Goal: Information Seeking & Learning: Learn about a topic

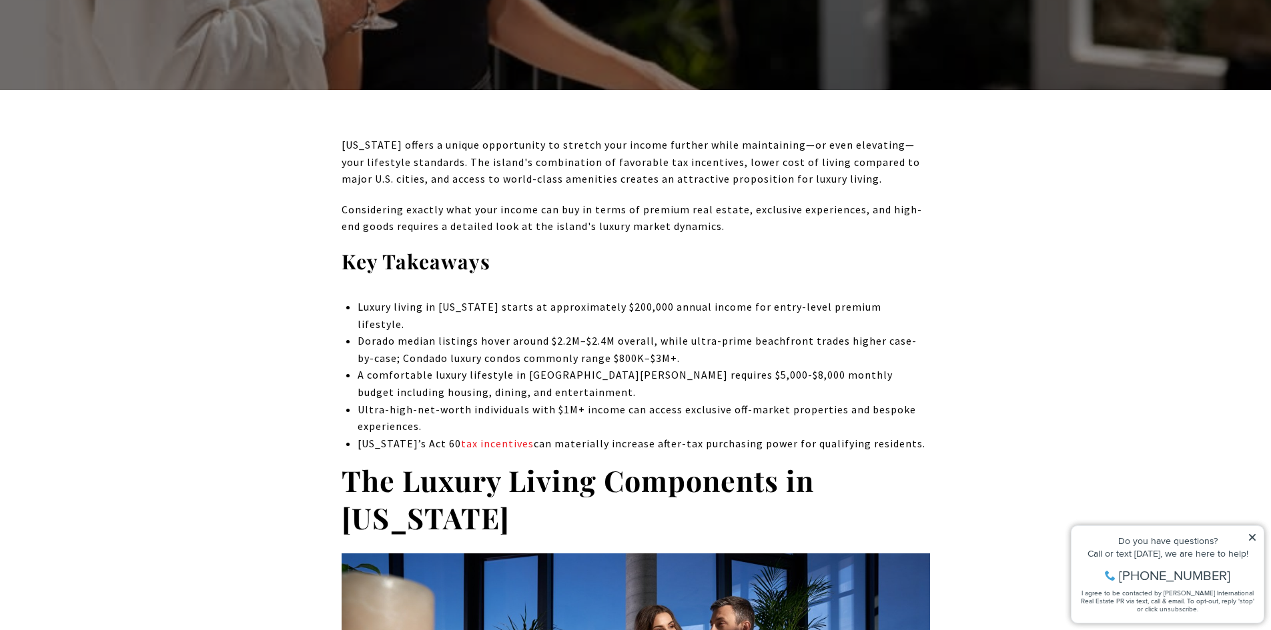
scroll to position [467, 0]
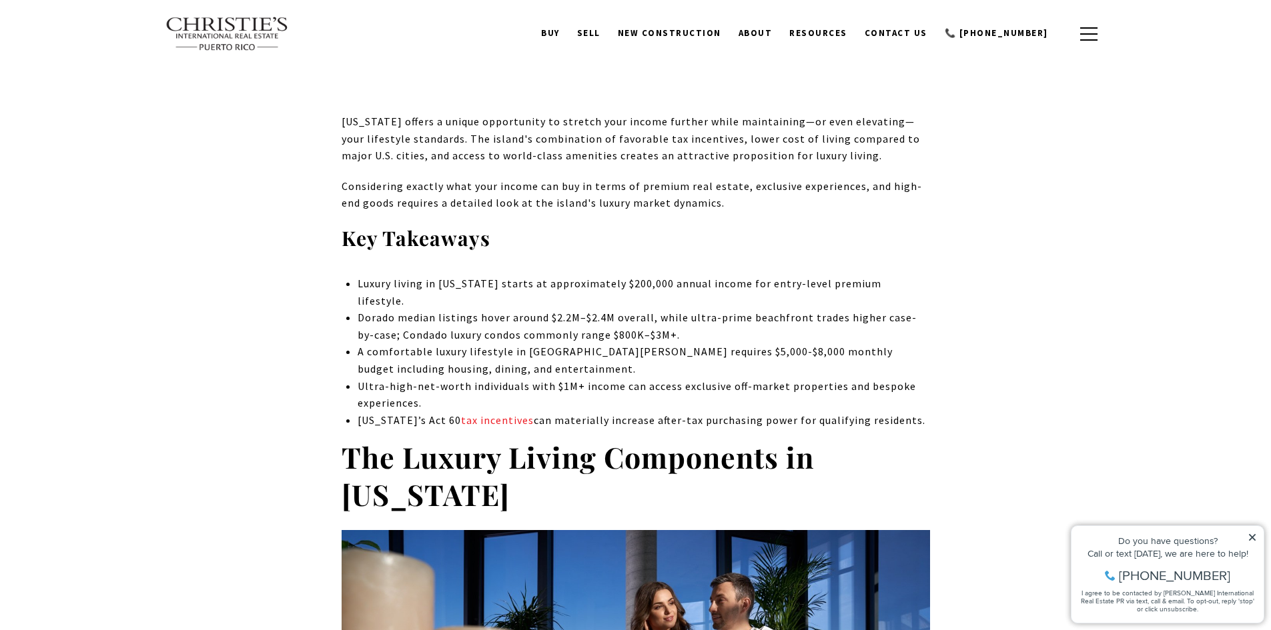
drag, startPoint x: 1275, startPoint y: 59, endPoint x: 143, endPoint y: 0, distance: 1133.5
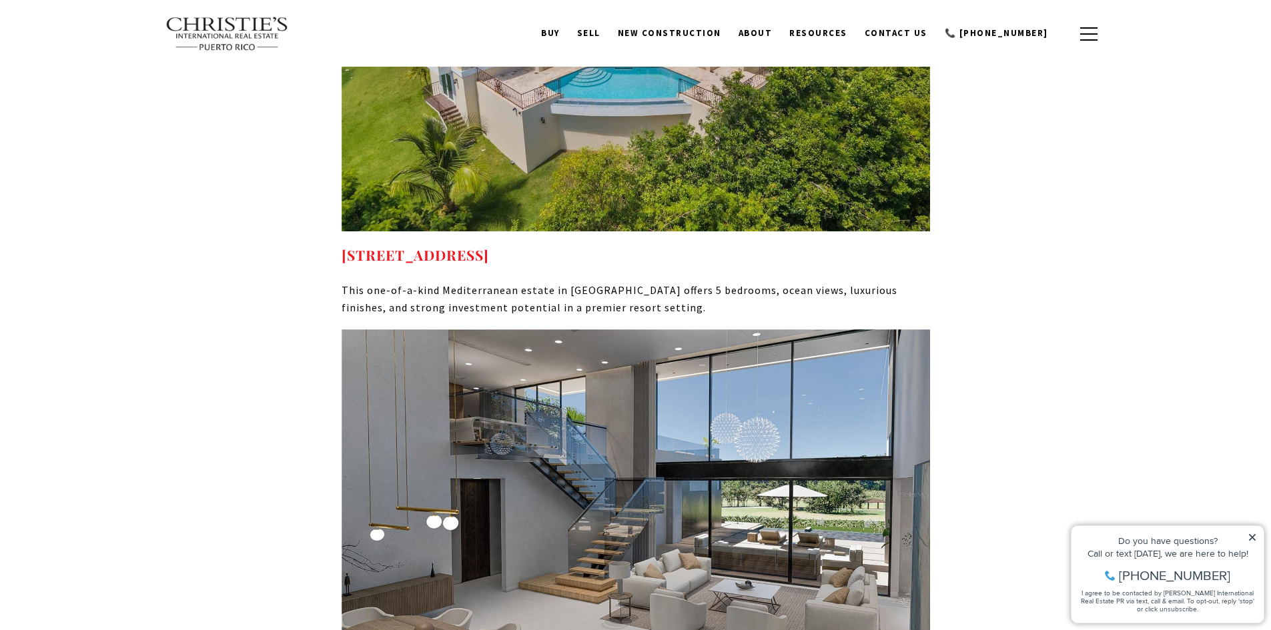
scroll to position [9072, 0]
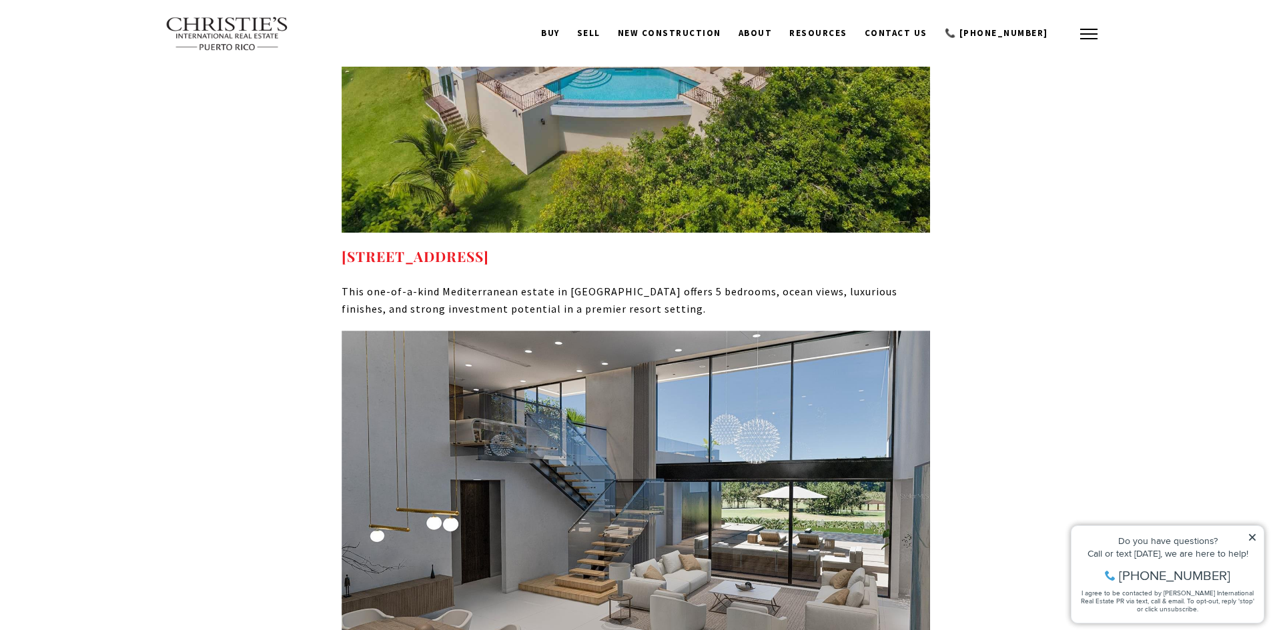
click at [1085, 35] on button "button" at bounding box center [1088, 34] width 35 height 39
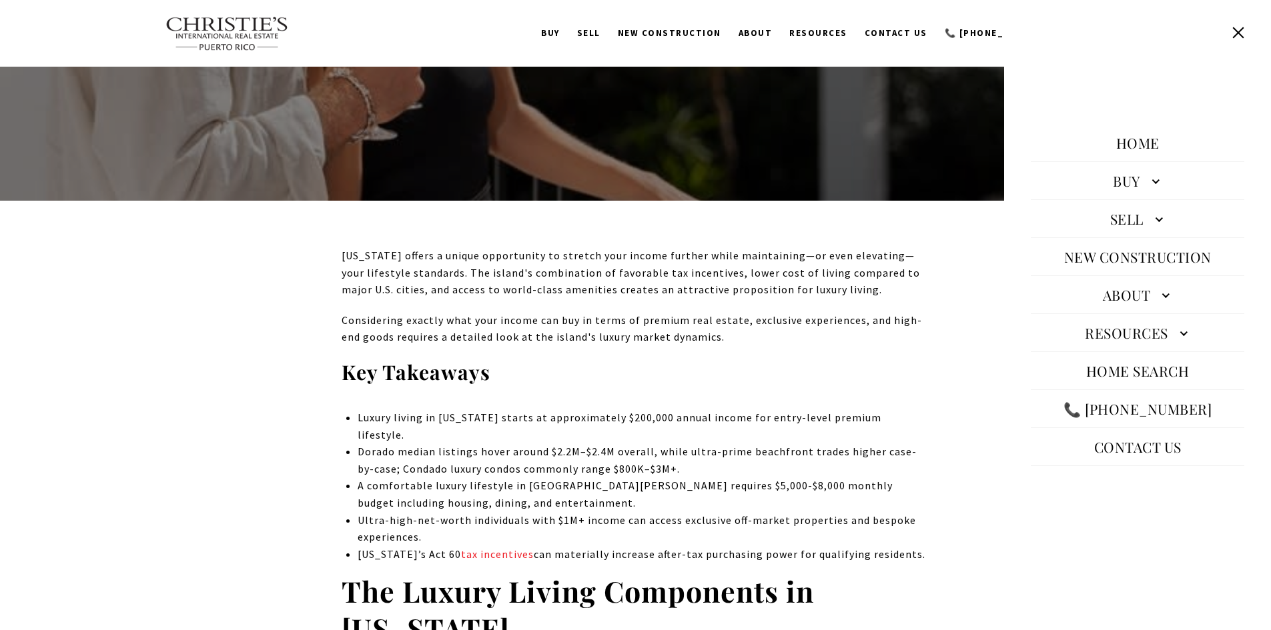
scroll to position [0, 0]
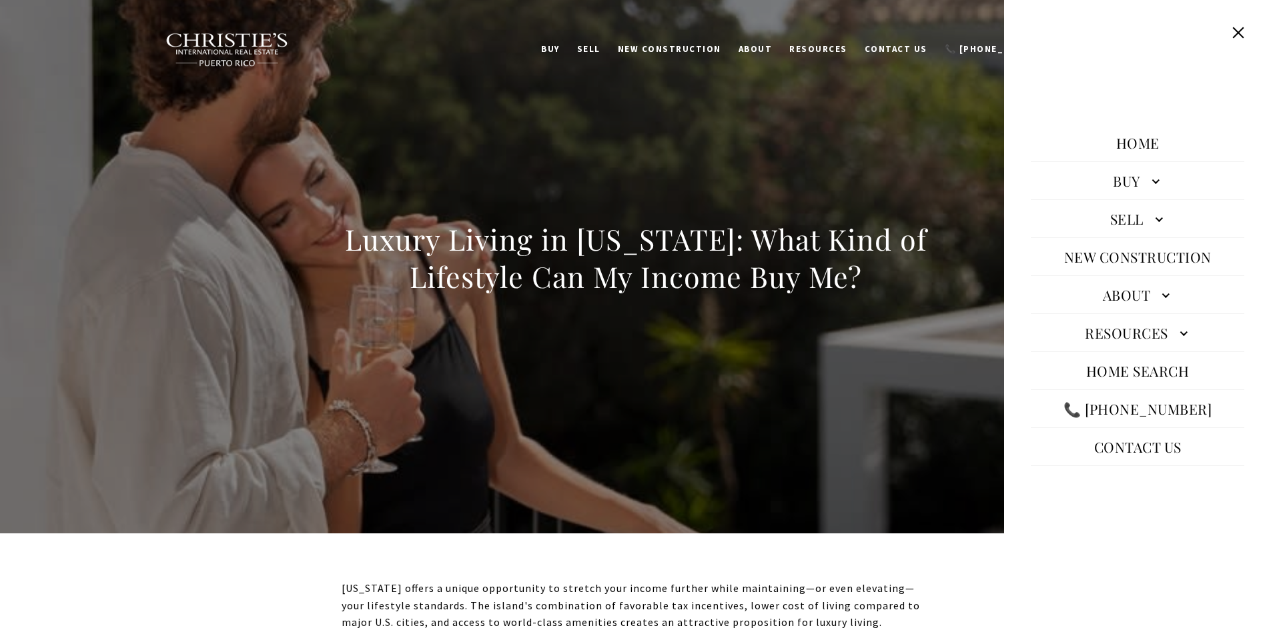
click at [689, 261] on h1 "Luxury Living in [US_STATE]: What Kind of Lifestyle Can My Income Buy Me?" at bounding box center [636, 258] width 588 height 75
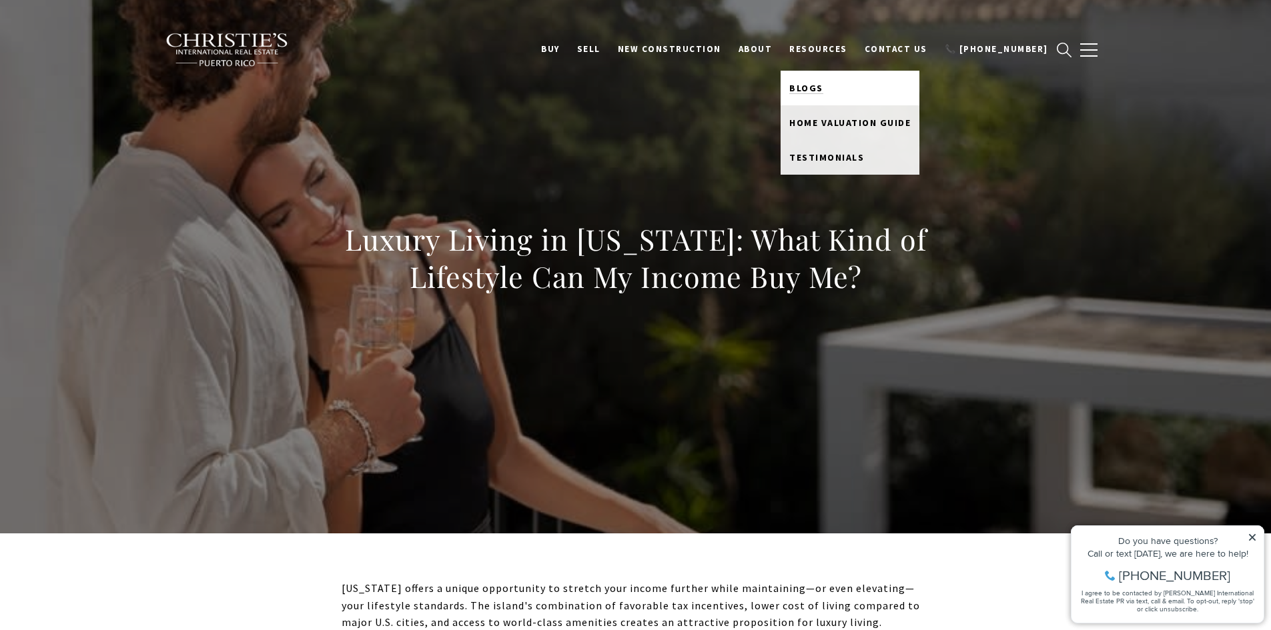
click at [823, 86] on span "Blogs" at bounding box center [806, 88] width 34 height 12
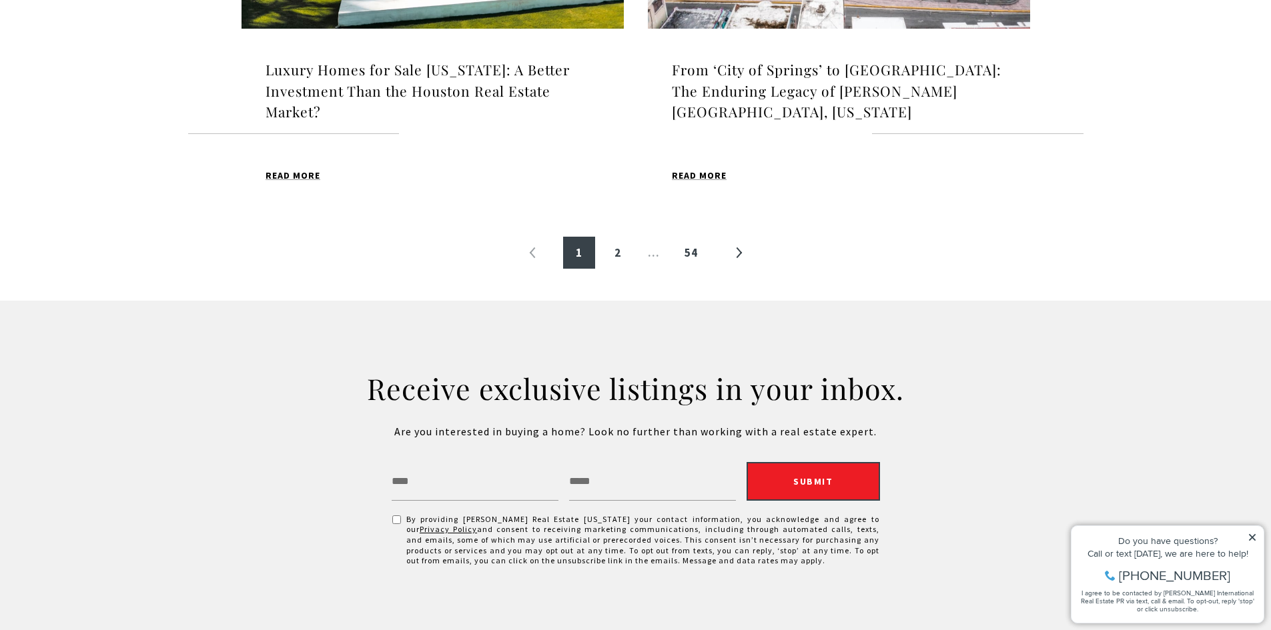
scroll to position [1668, 0]
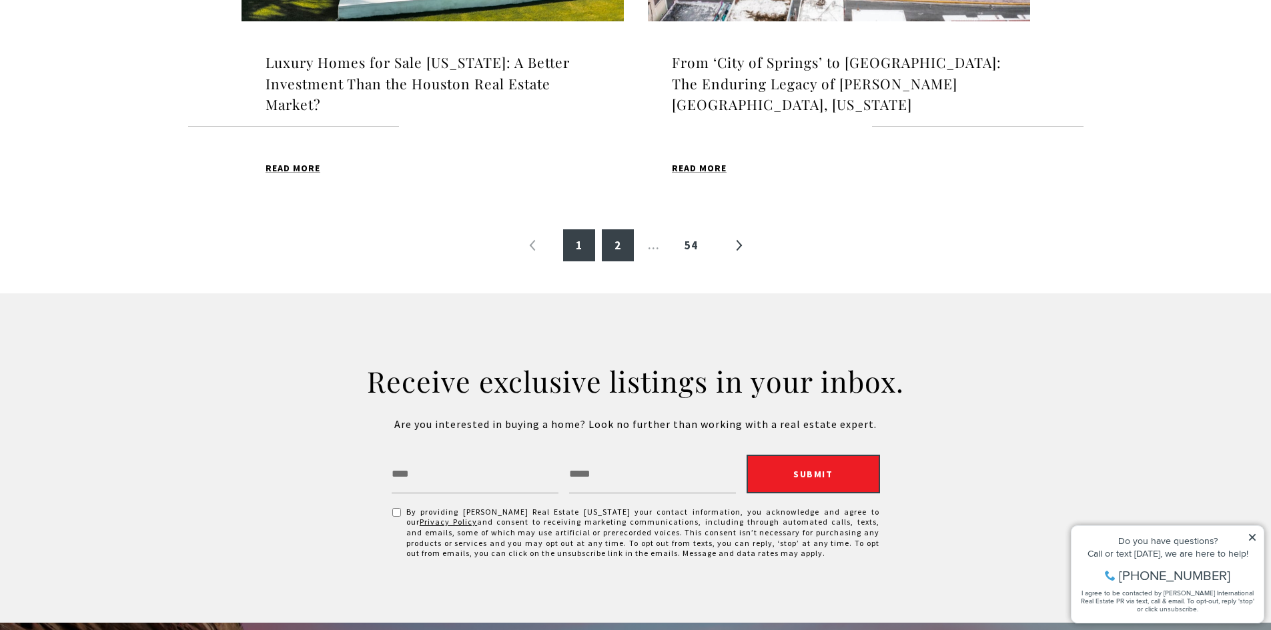
click at [617, 245] on link "2" at bounding box center [618, 245] width 32 height 32
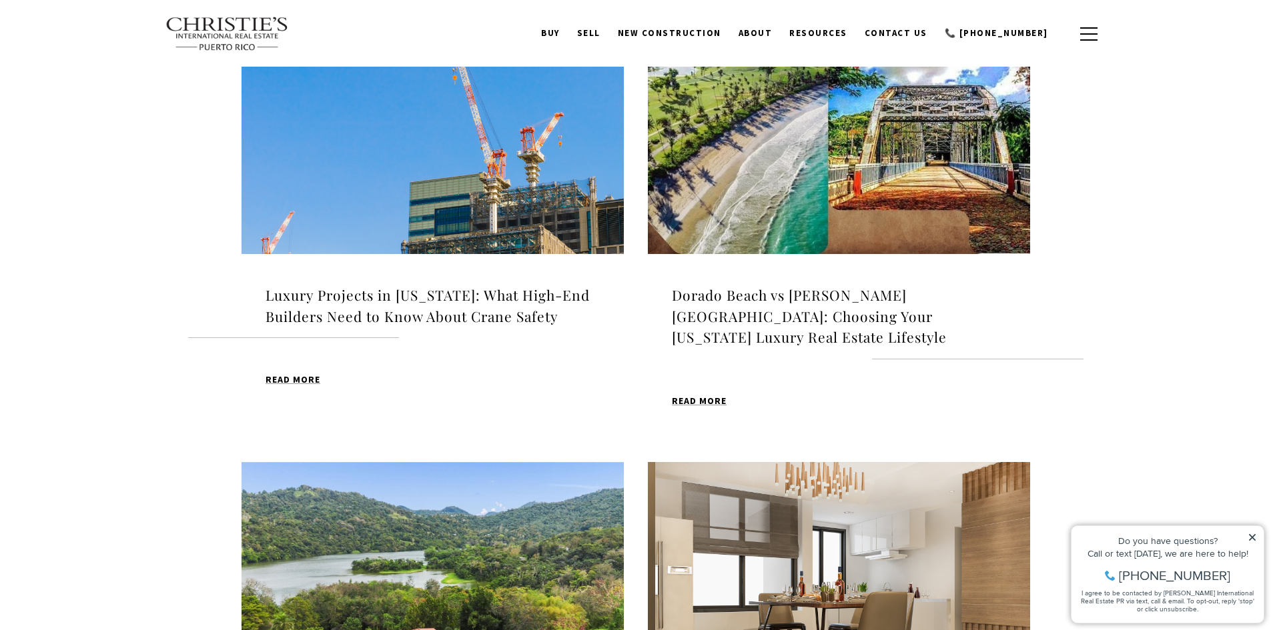
scroll to position [468, 0]
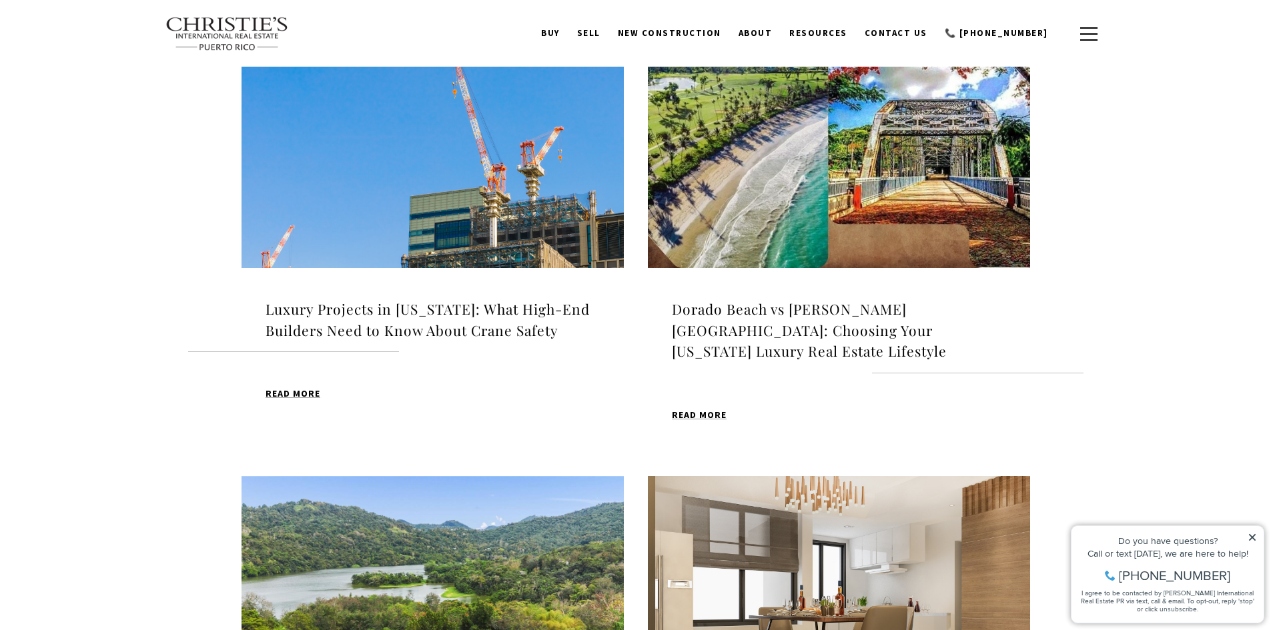
click at [478, 320] on h4 "Luxury Projects in [US_STATE]: What High-End Builders Need to Know About Crane …" at bounding box center [432, 320] width 334 height 42
click at [827, 306] on h4 "Dorado Beach vs Trujillo Alto: Choosing Your Puerto Rico Luxury Real Estate Lif…" at bounding box center [839, 330] width 334 height 63
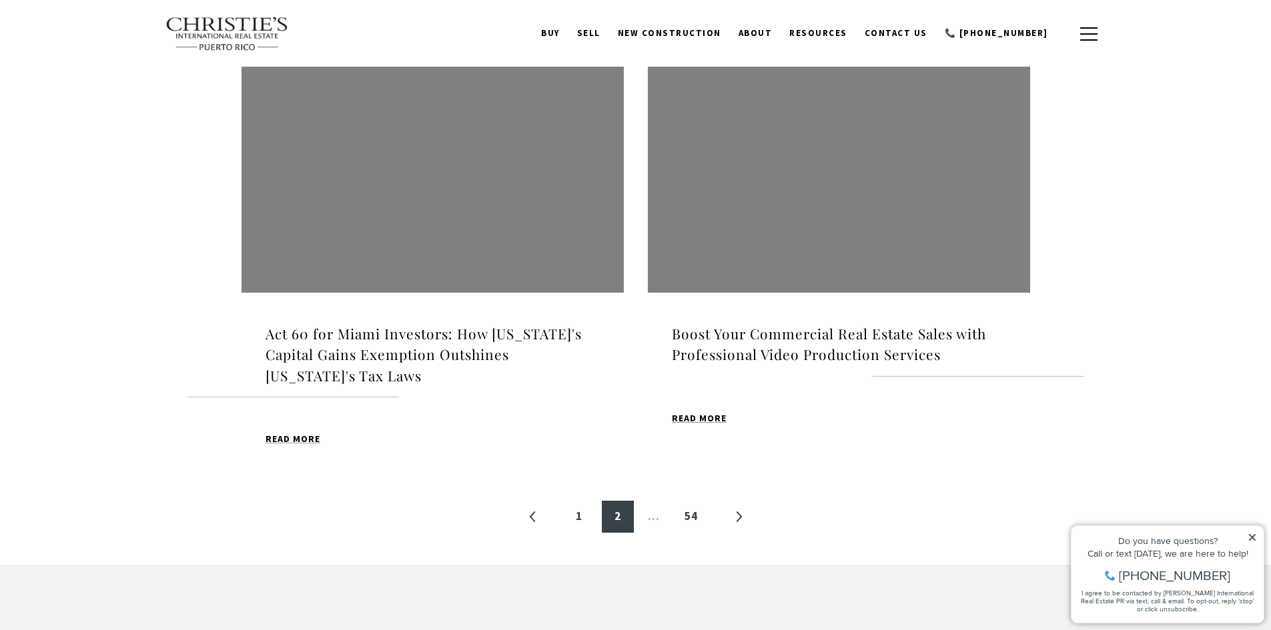
scroll to position [1402, 0]
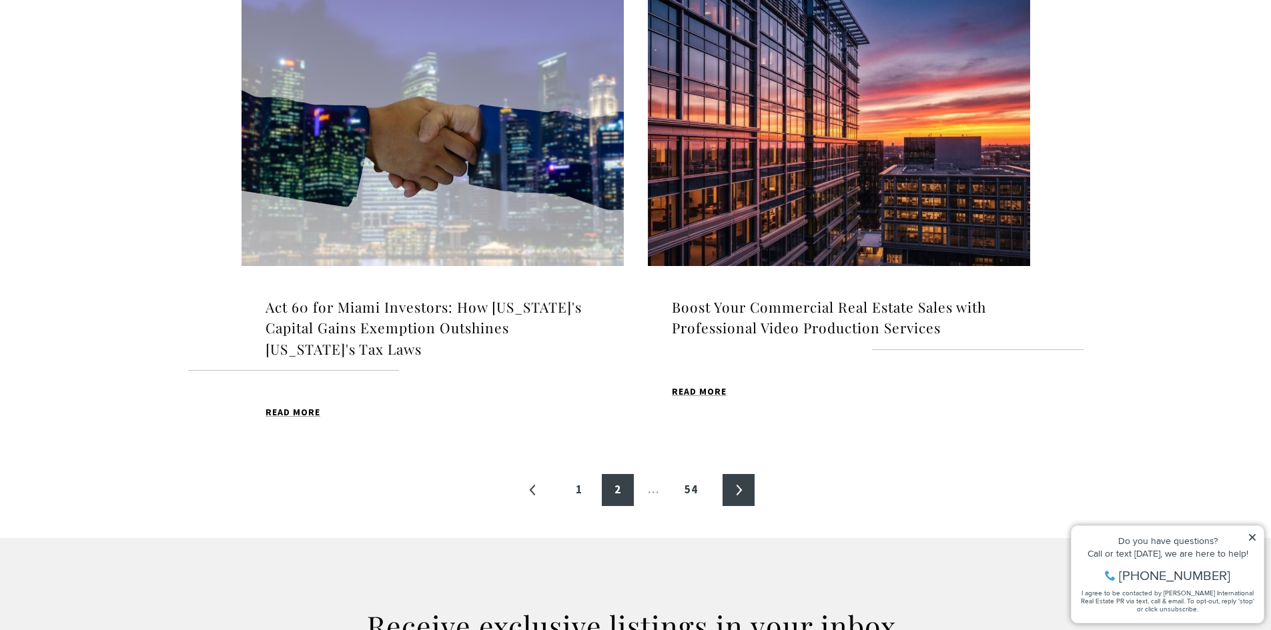
click at [732, 474] on link "»" at bounding box center [738, 490] width 32 height 32
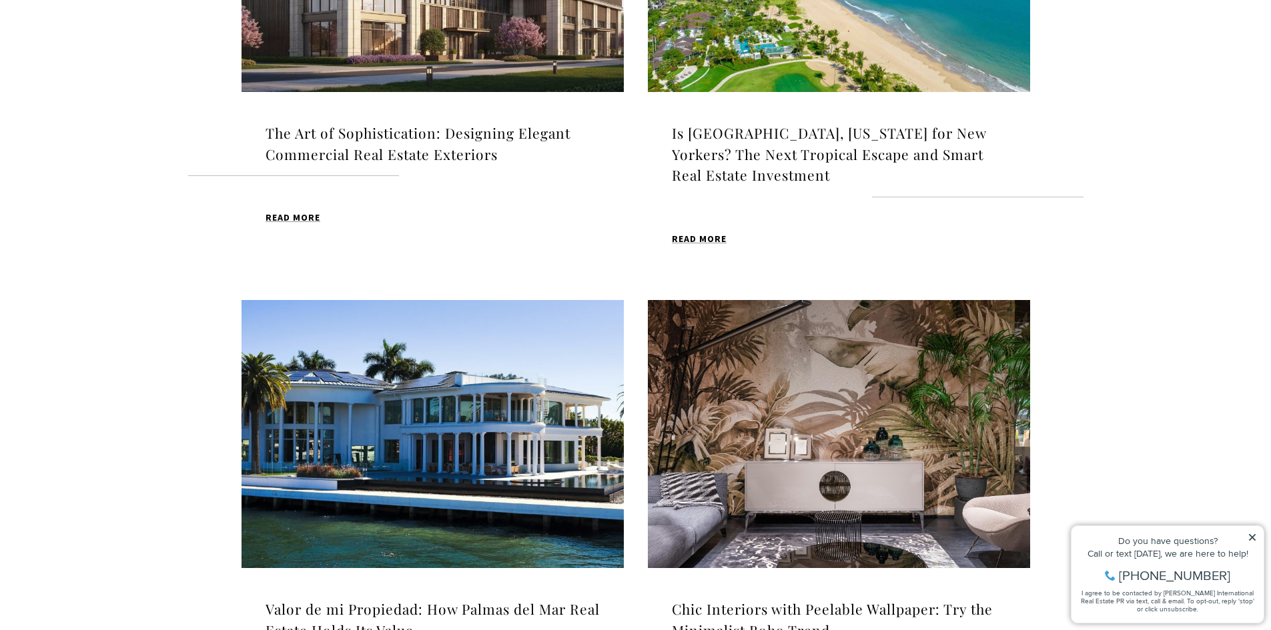
scroll to position [602, 0]
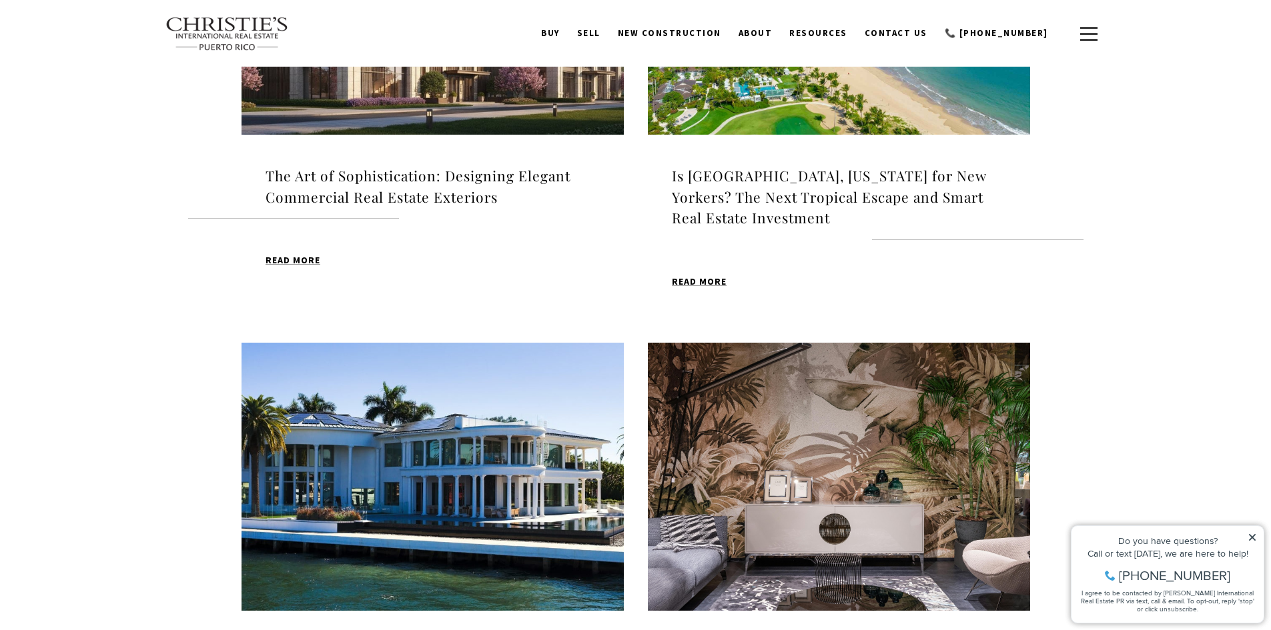
click at [722, 177] on h4 "Is [GEOGRAPHIC_DATA], [US_STATE] for New Yorkers? The Next Tropical Escape and …" at bounding box center [839, 196] width 334 height 63
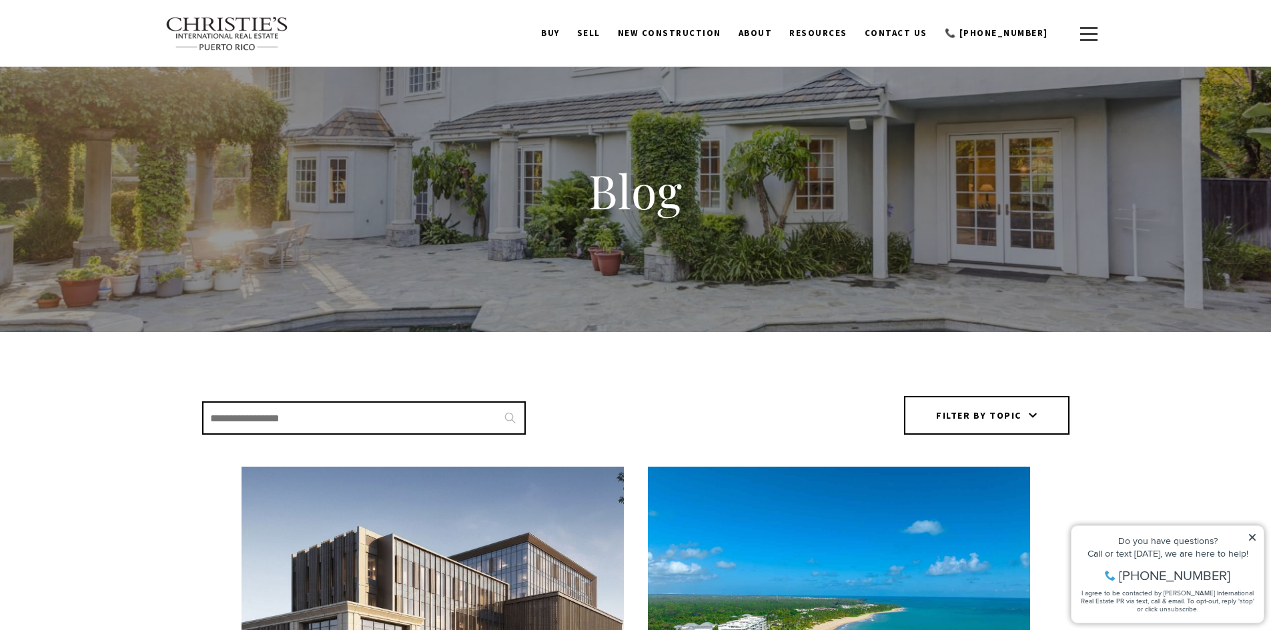
scroll to position [0, 0]
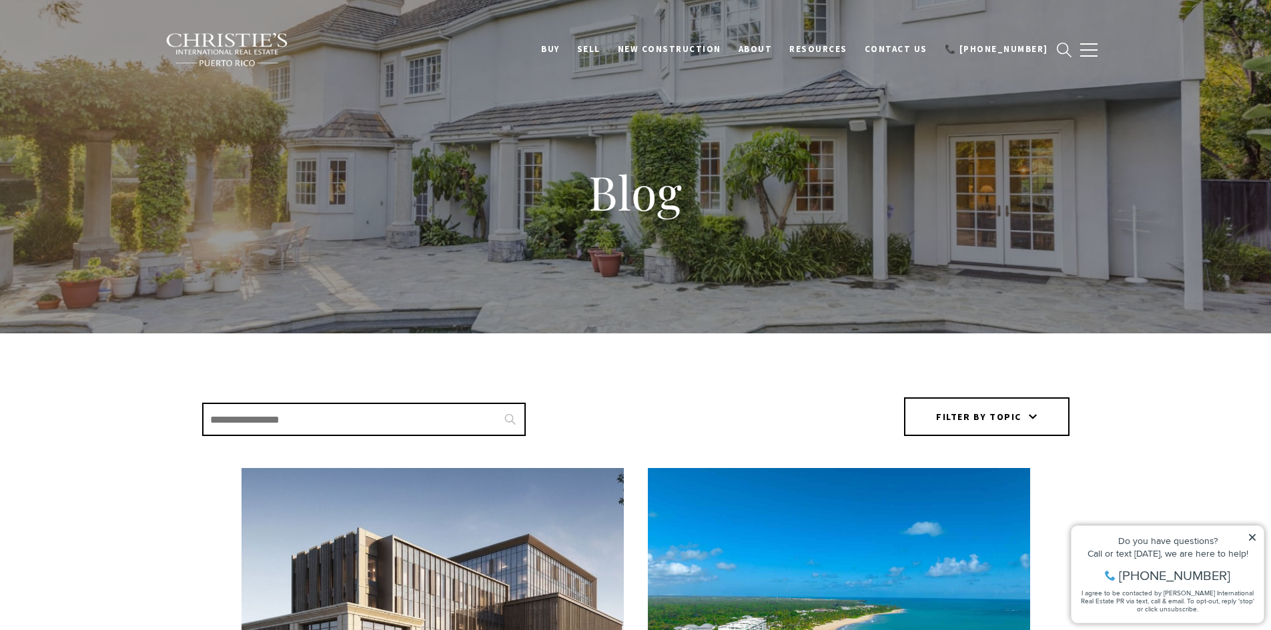
click at [315, 421] on input "Search Blogs" at bounding box center [364, 419] width 324 height 33
type input "***"
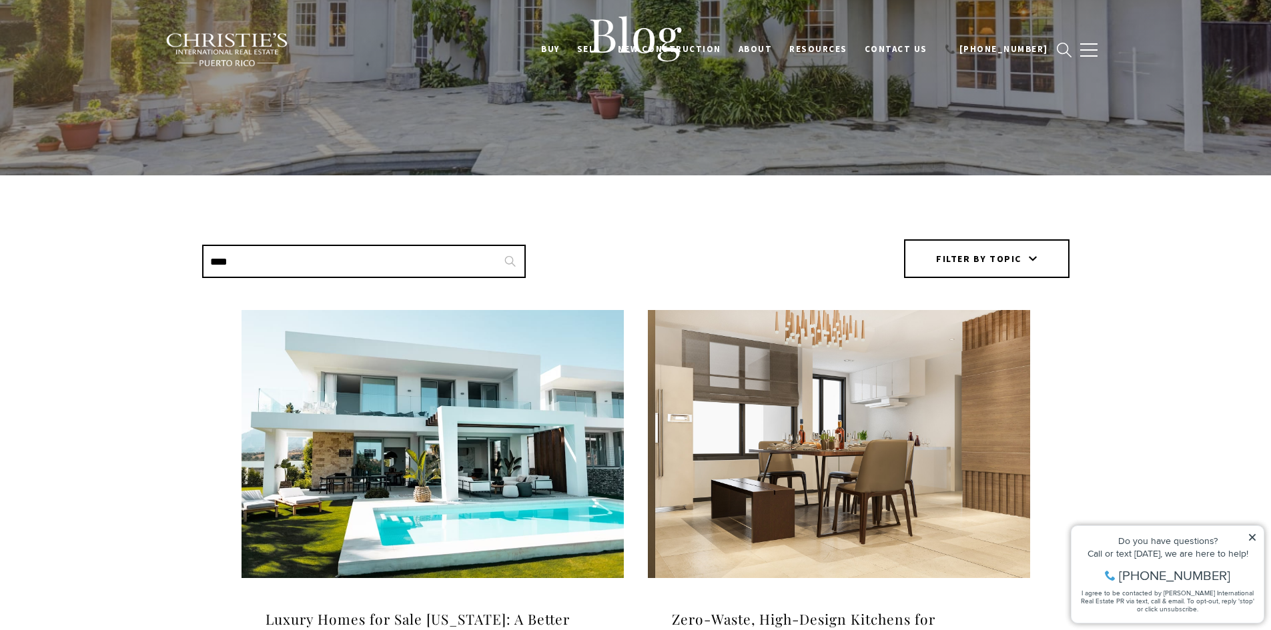
scroll to position [267, 0]
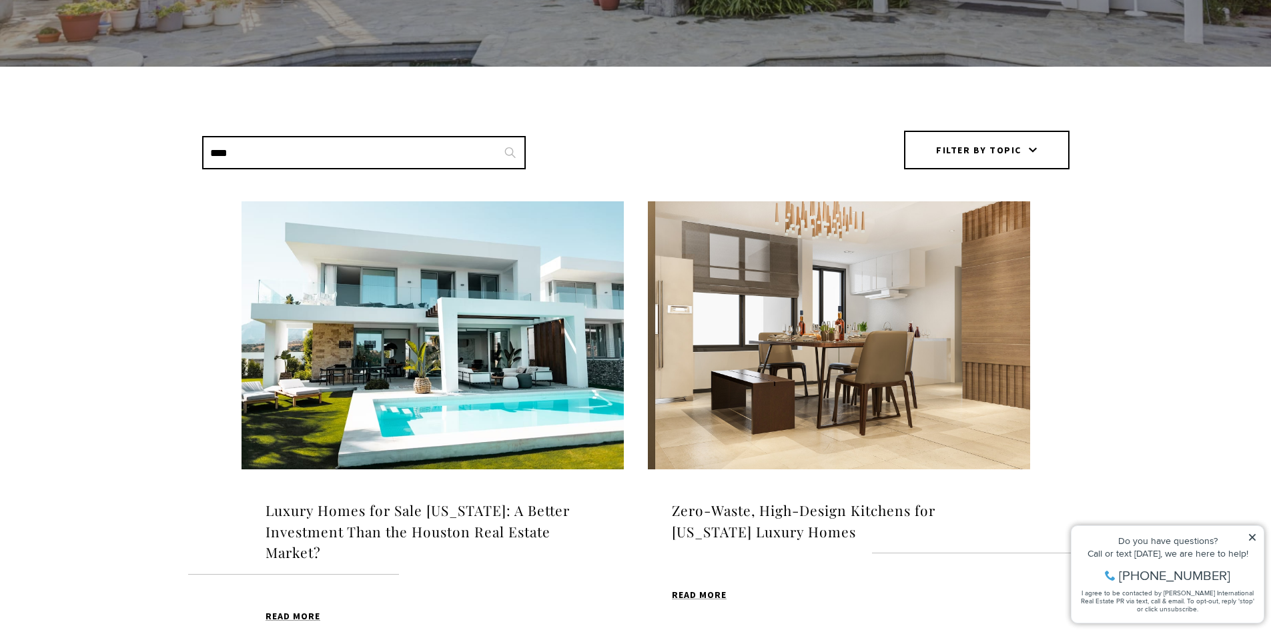
click at [920, 152] on button "Filter by topic" at bounding box center [986, 150] width 165 height 39
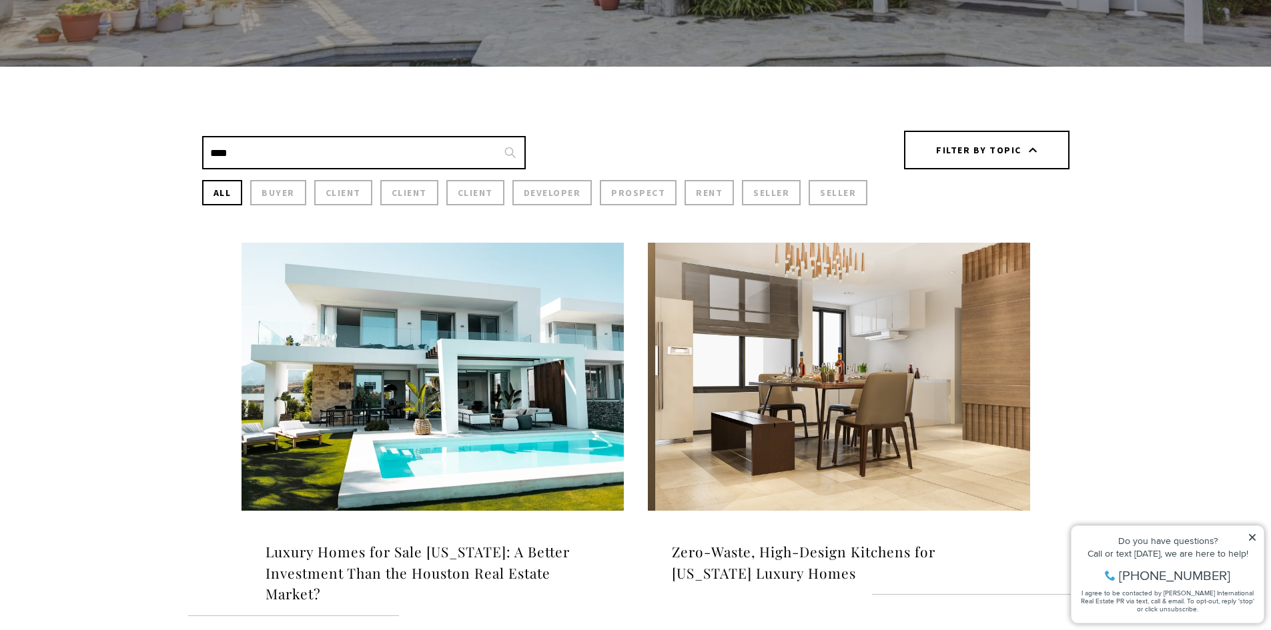
click at [620, 189] on button "Prospect" at bounding box center [638, 192] width 77 height 25
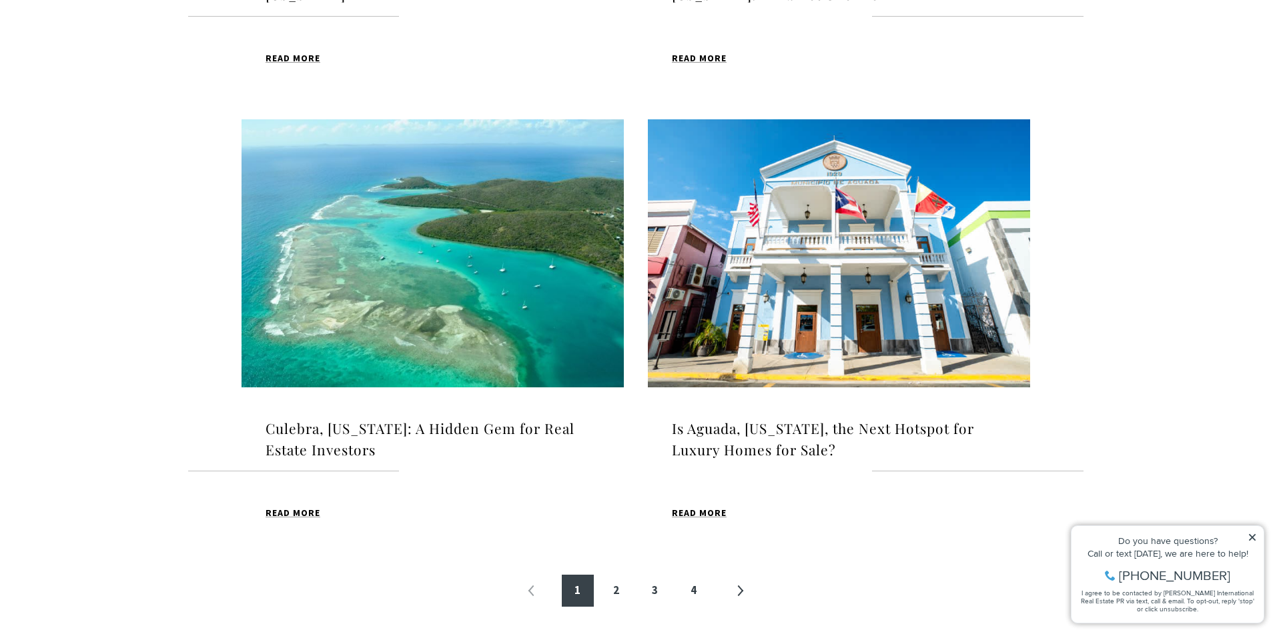
scroll to position [1534, 0]
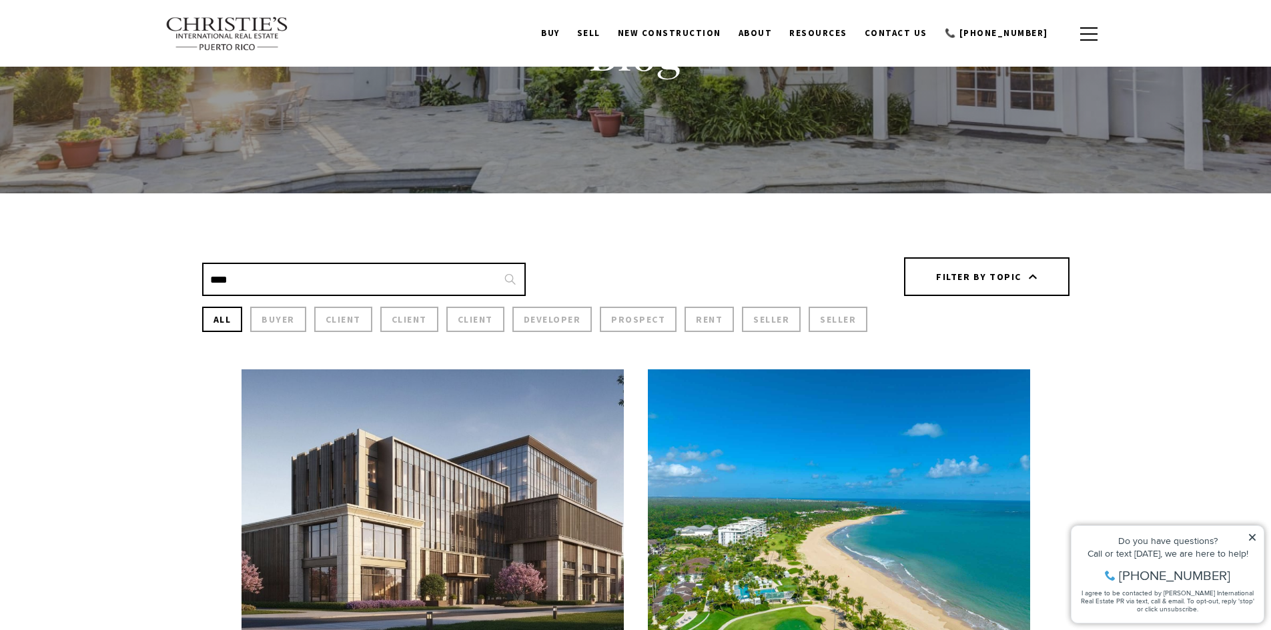
scroll to position [43, 0]
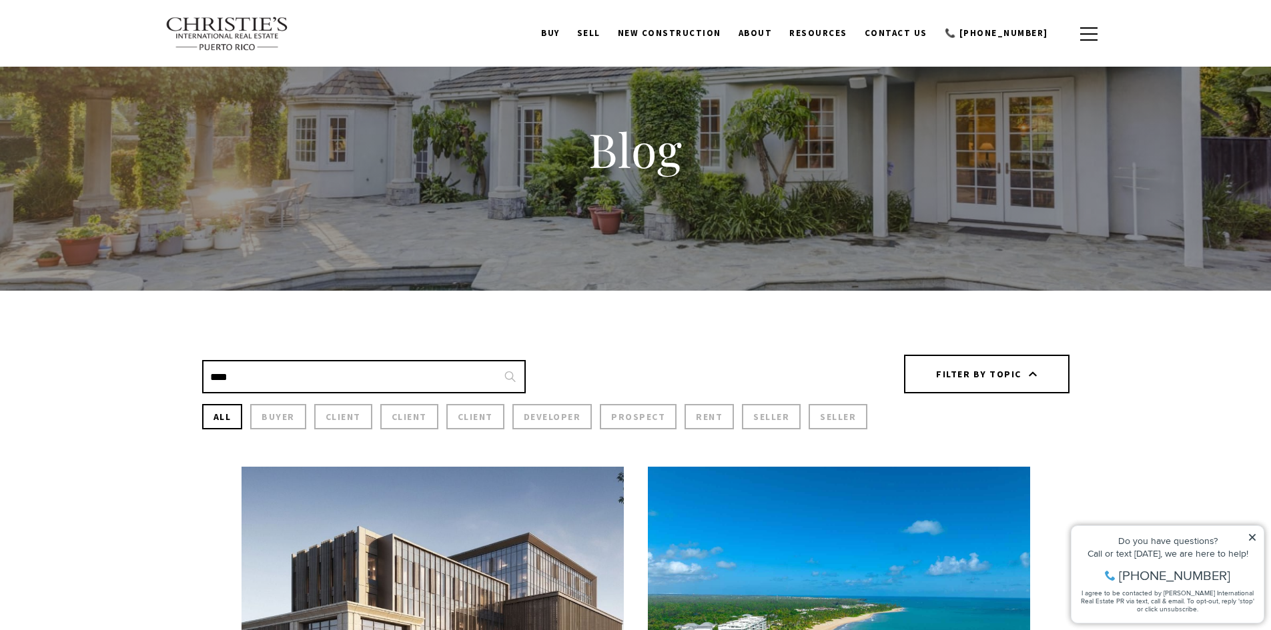
drag, startPoint x: 244, startPoint y: 384, endPoint x: 82, endPoint y: 386, distance: 162.1
type input "*"
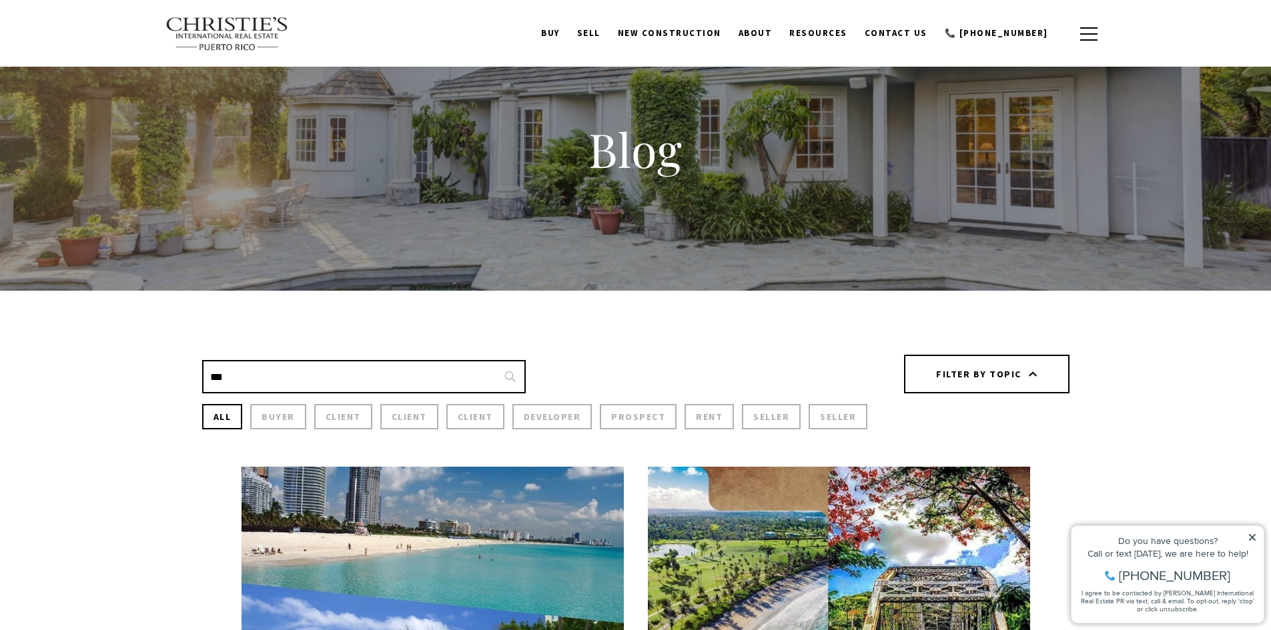
type input "**"
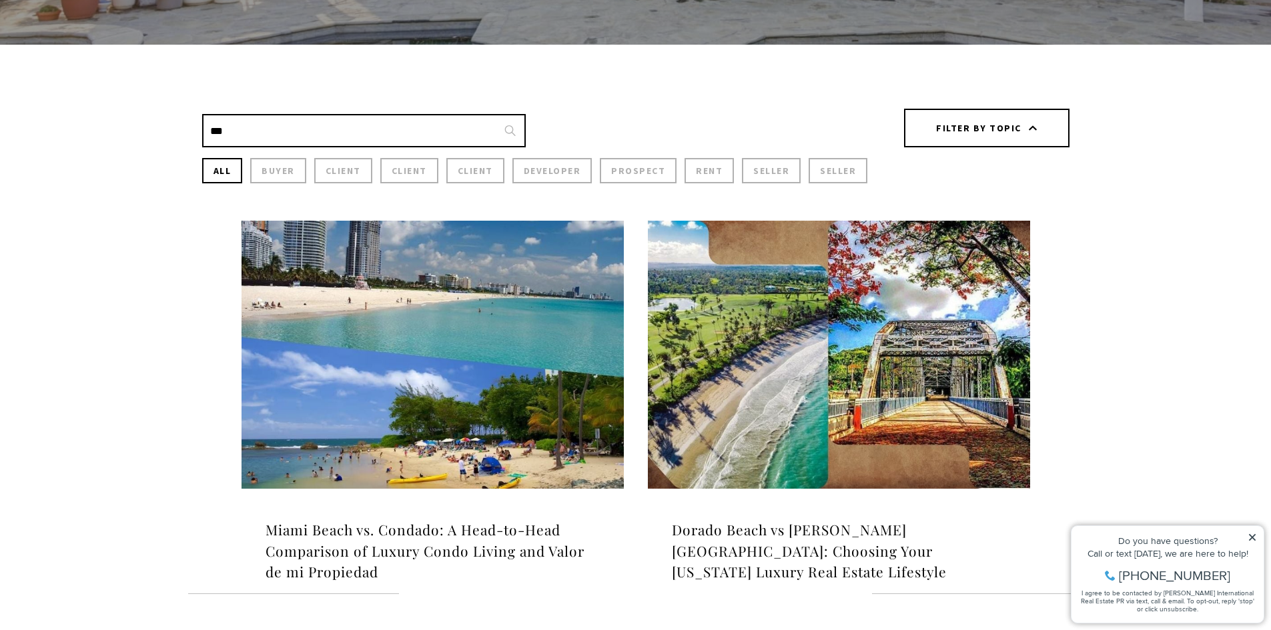
scroll to position [310, 0]
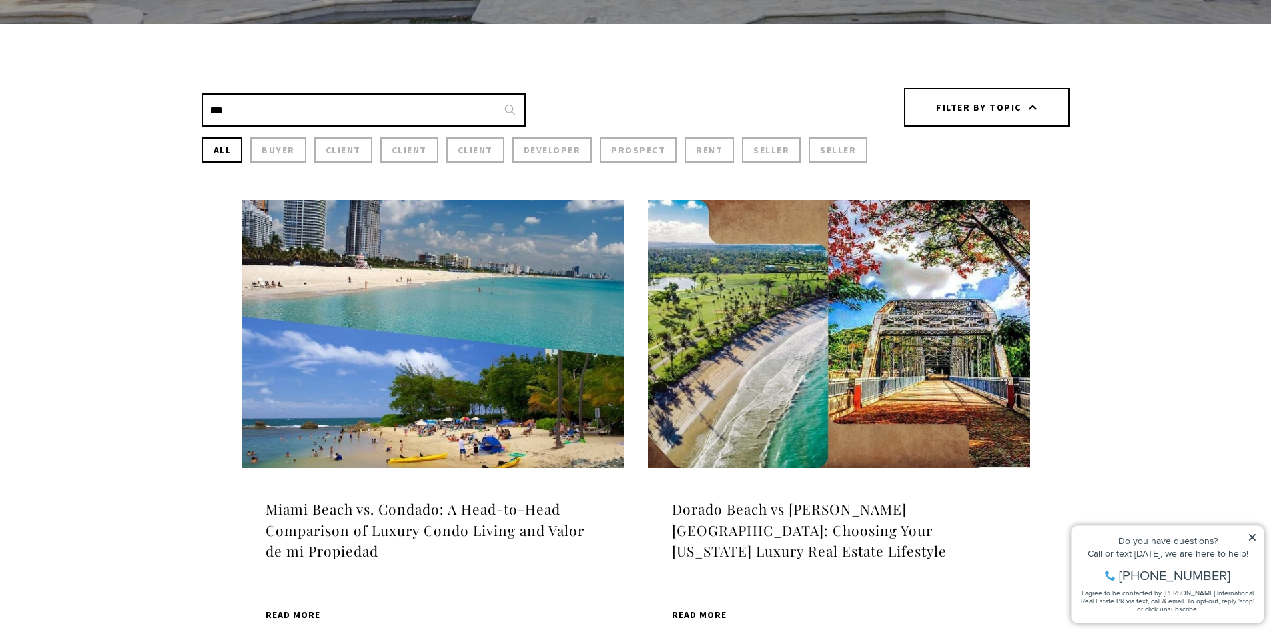
click at [354, 528] on h4 "Miami Beach vs. Condado: A Head-to-Head Comparison of Luxury Condo Living and V…" at bounding box center [432, 530] width 334 height 63
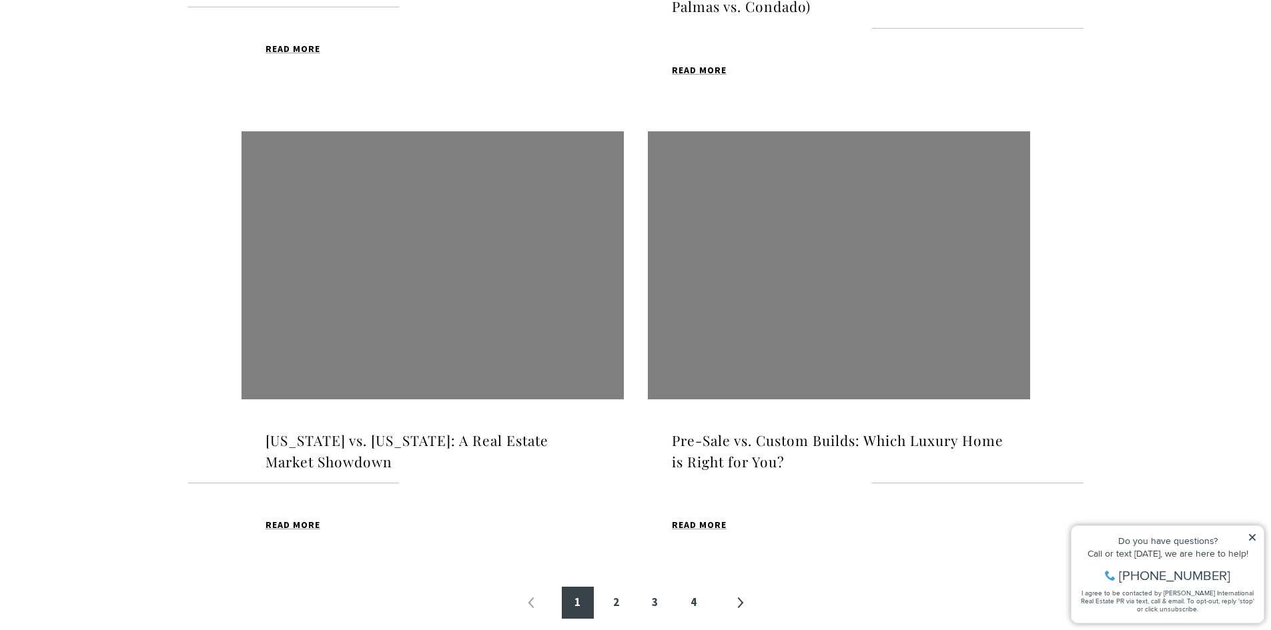
scroll to position [1510, 0]
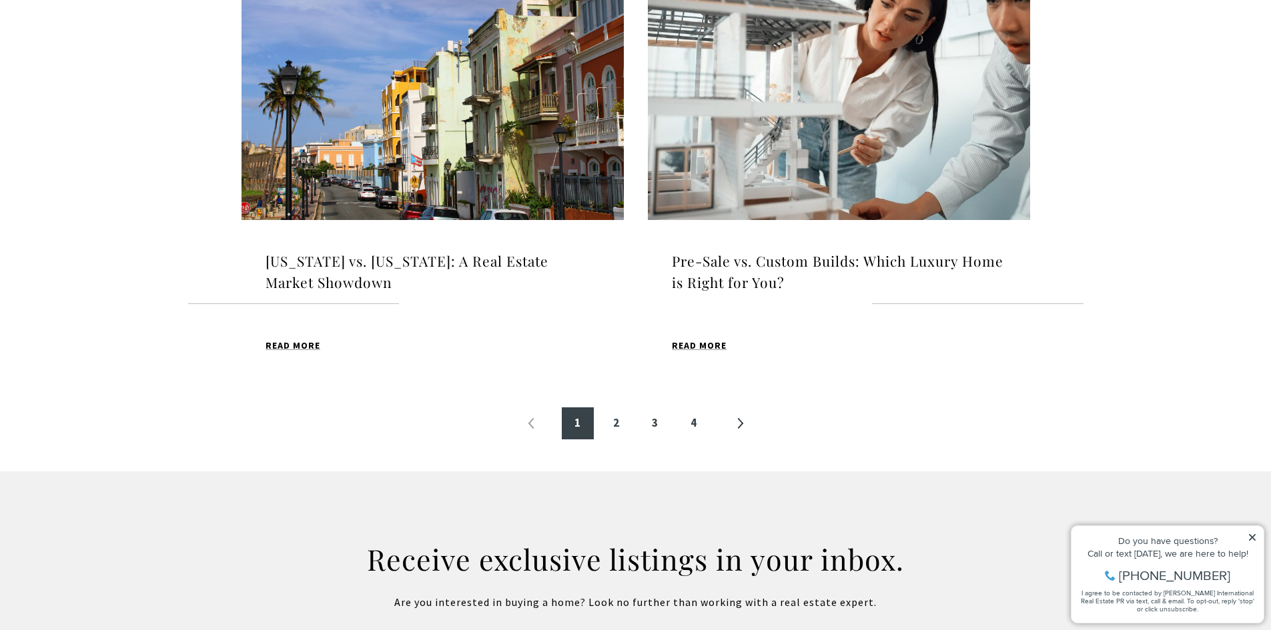
click at [496, 255] on h4 "[US_STATE] vs. [US_STATE]: A Real Estate Market Showdown" at bounding box center [432, 272] width 334 height 42
click at [710, 425] on li "4" at bounding box center [693, 424] width 39 height 32
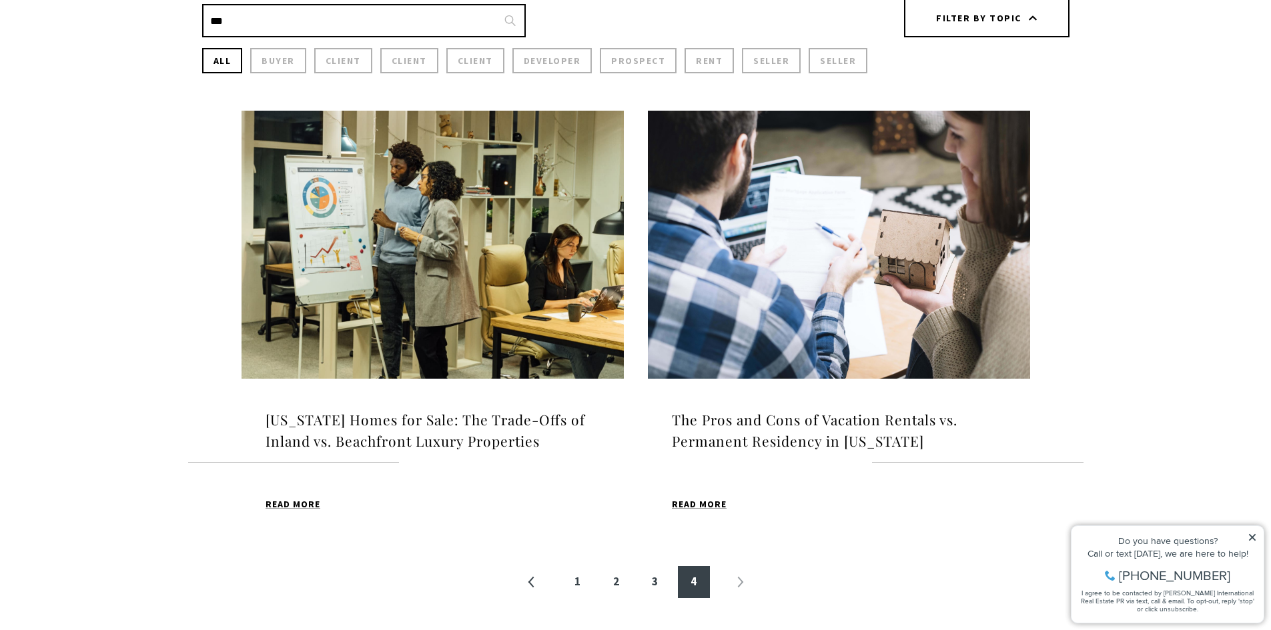
scroll to position [400, 0]
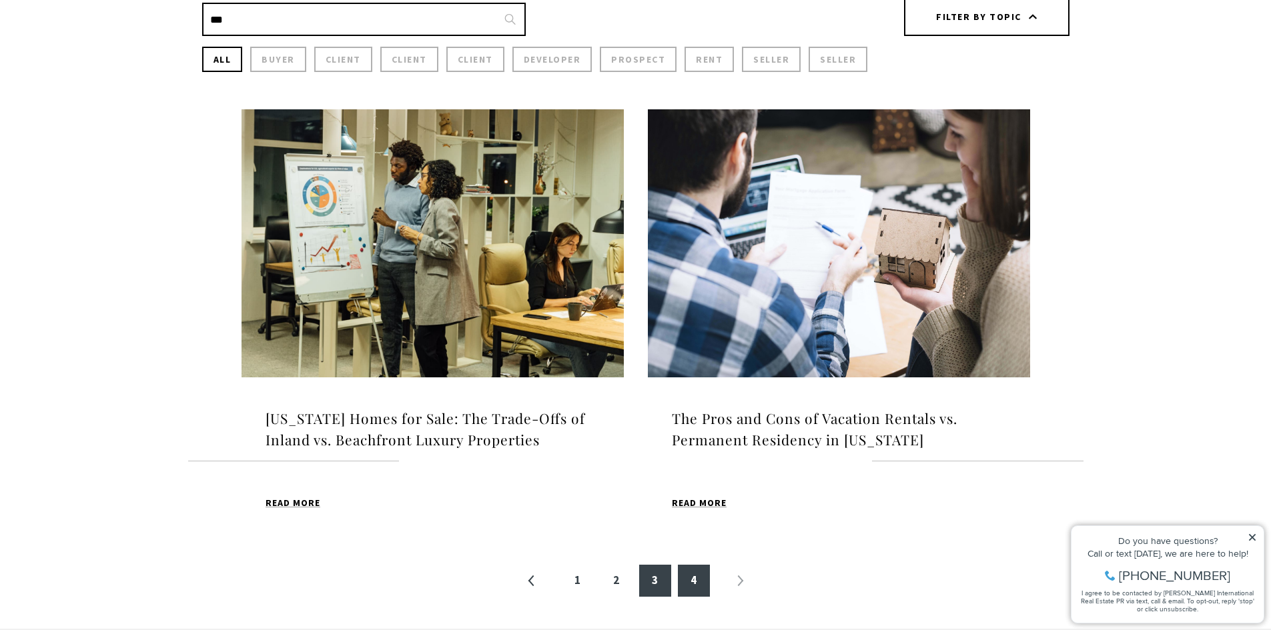
click at [662, 578] on link "3" at bounding box center [655, 581] width 32 height 32
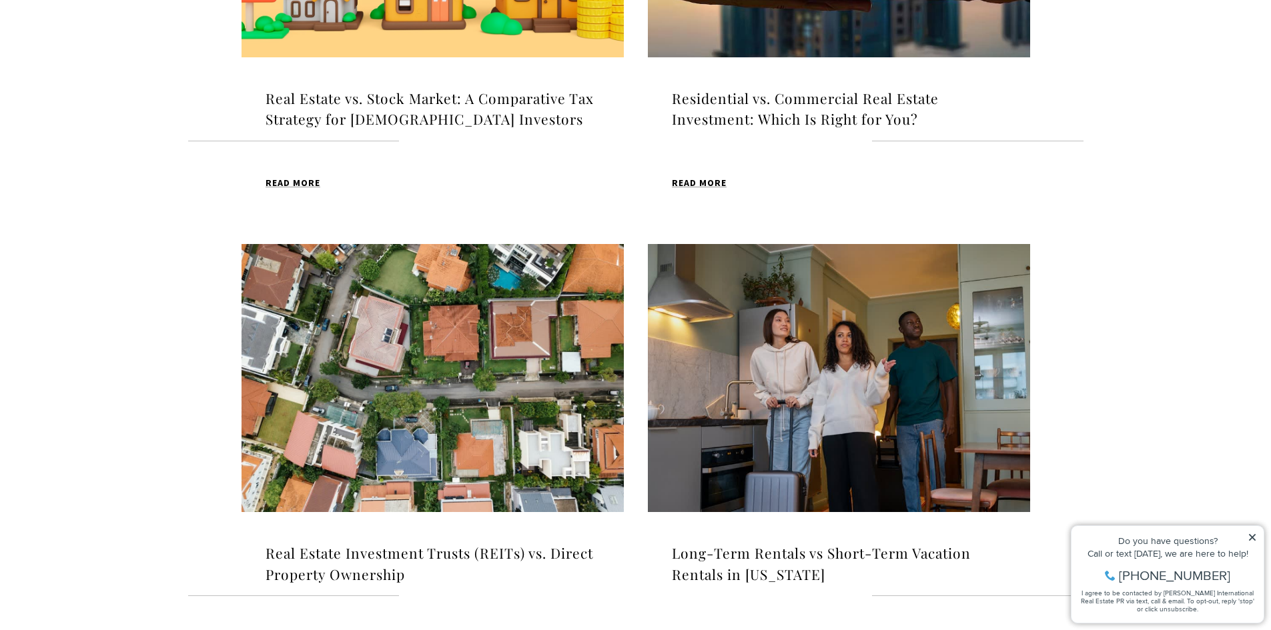
scroll to position [1310, 0]
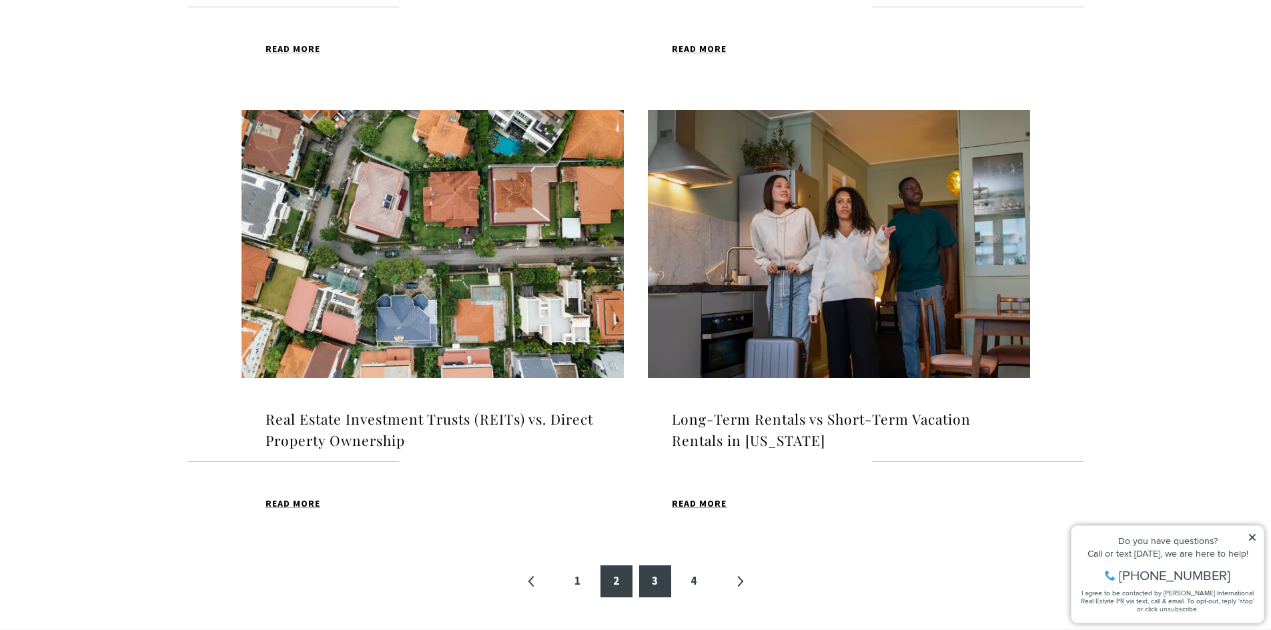
click at [623, 580] on link "2" at bounding box center [616, 582] width 32 height 32
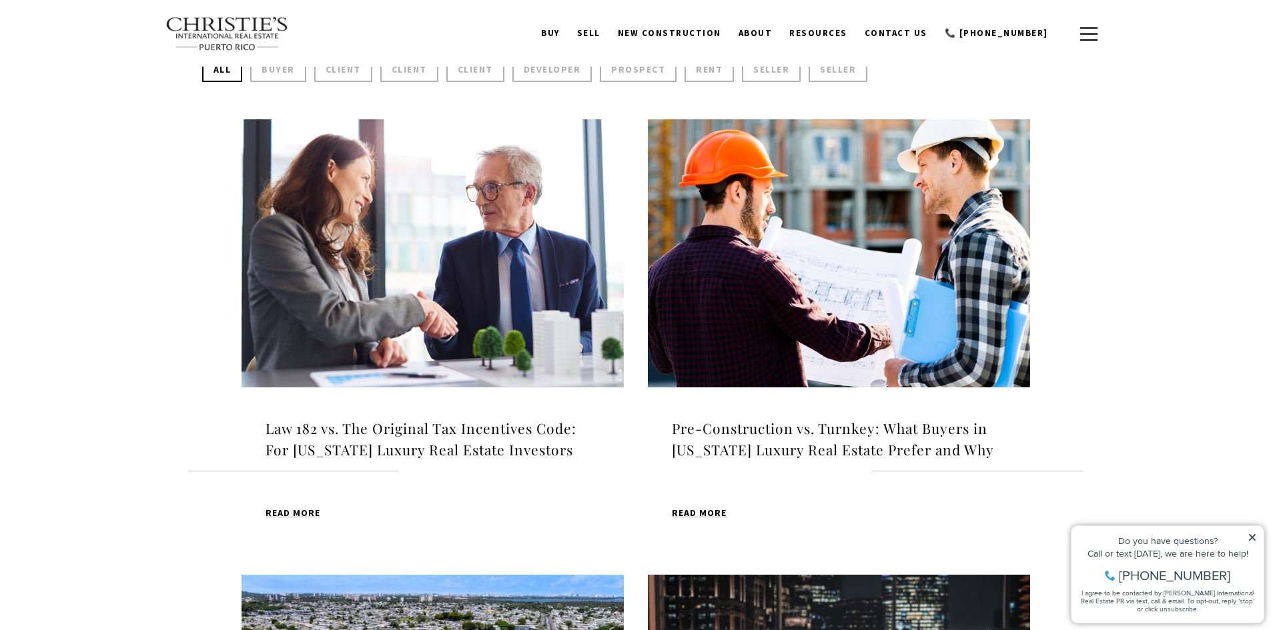
scroll to position [376, 0]
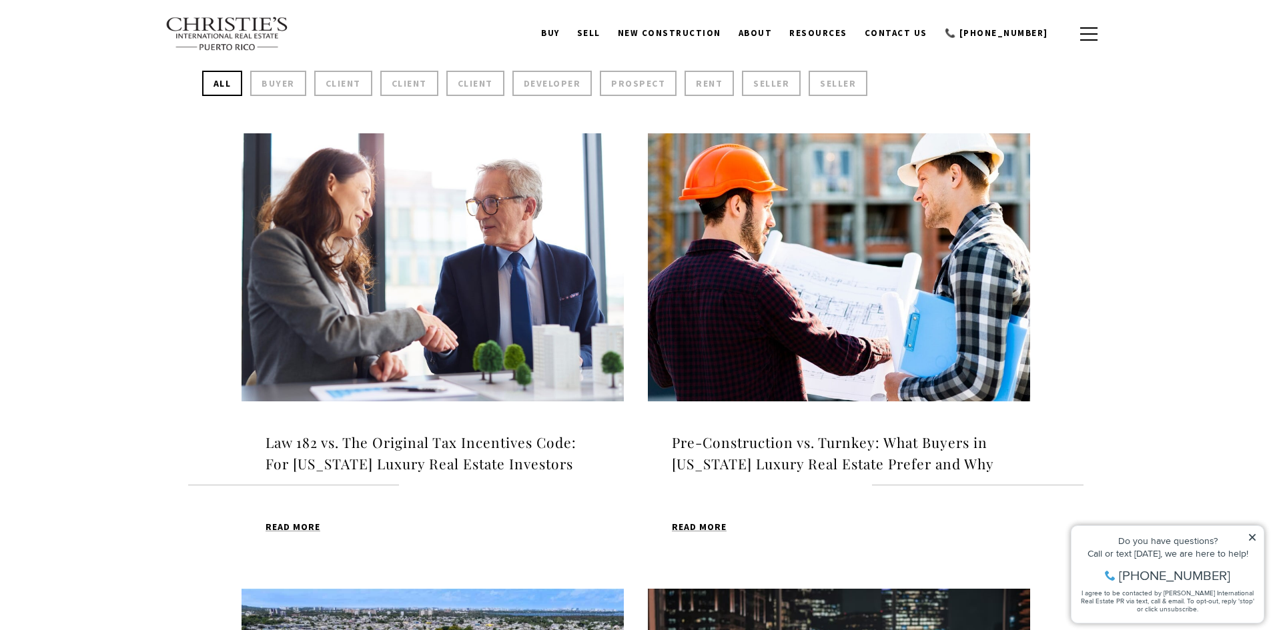
click at [468, 87] on button "Client" at bounding box center [475, 83] width 58 height 25
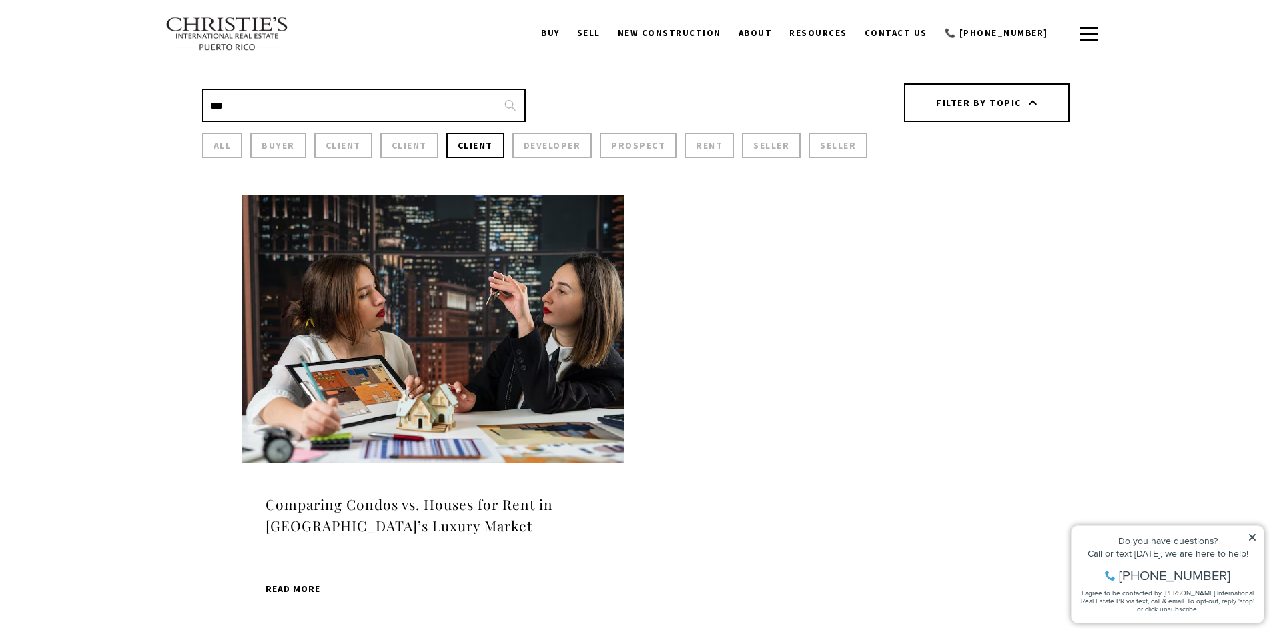
scroll to position [243, 0]
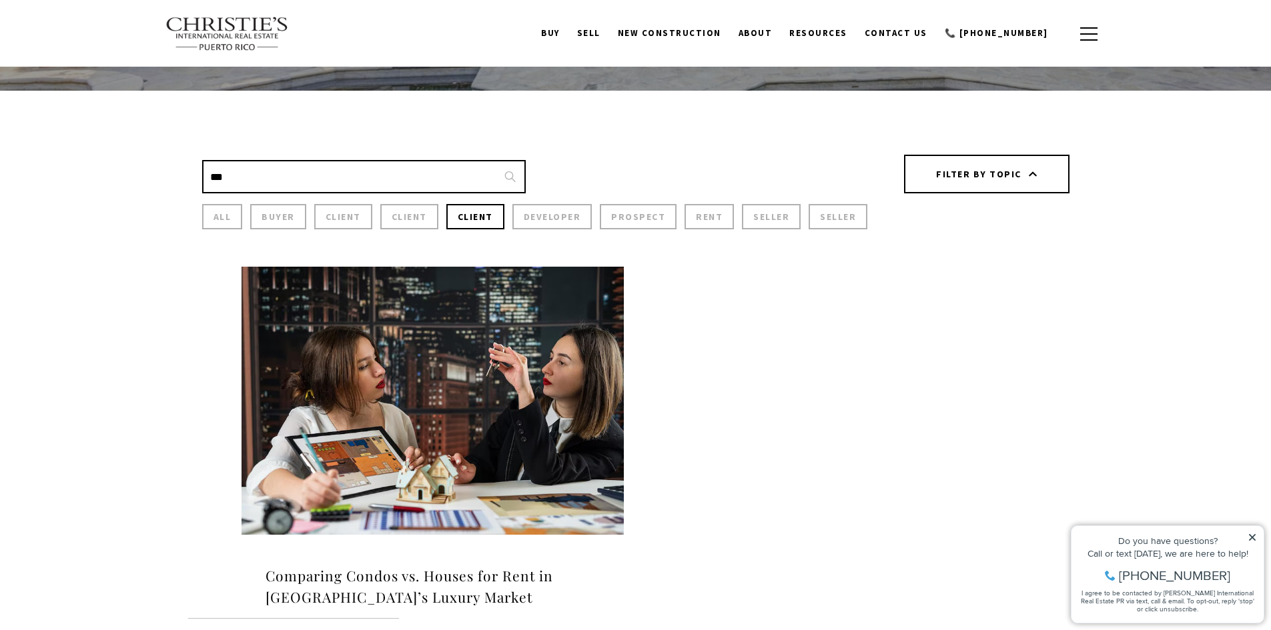
drag, startPoint x: 268, startPoint y: 185, endPoint x: 61, endPoint y: 213, distance: 208.8
click at [61, 213] on div "Search Blogs ** Filter by topic All Buyer Client Client Client Developer Prospe…" at bounding box center [635, 423] width 1271 height 664
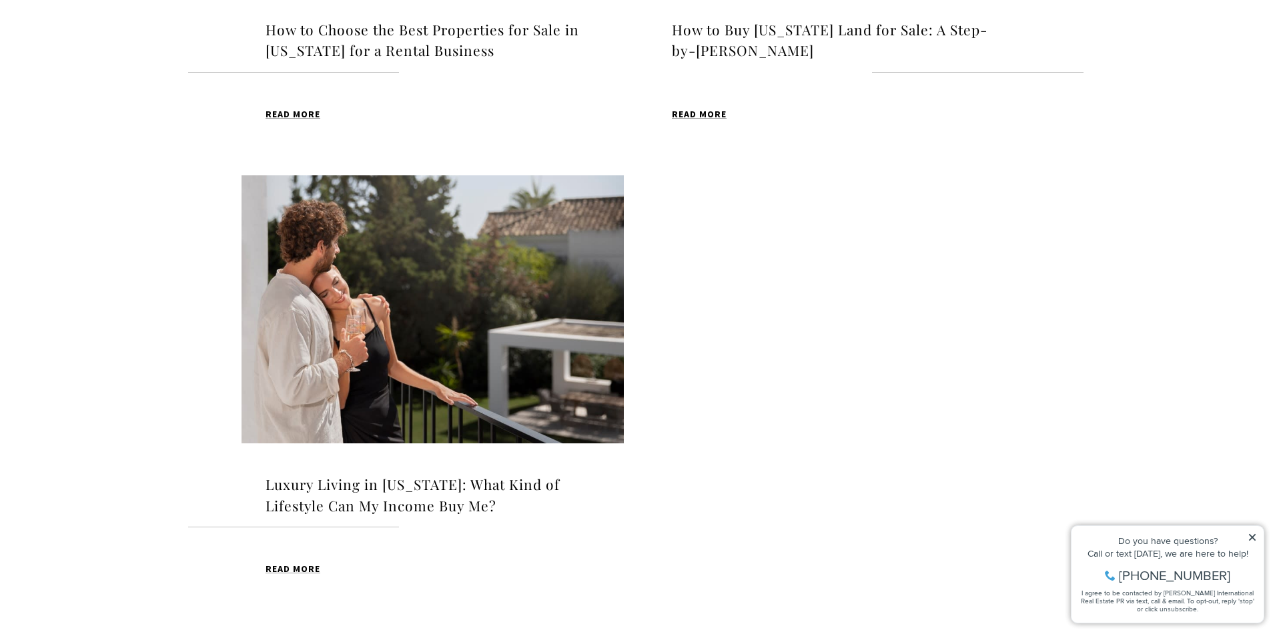
scroll to position [1310, 0]
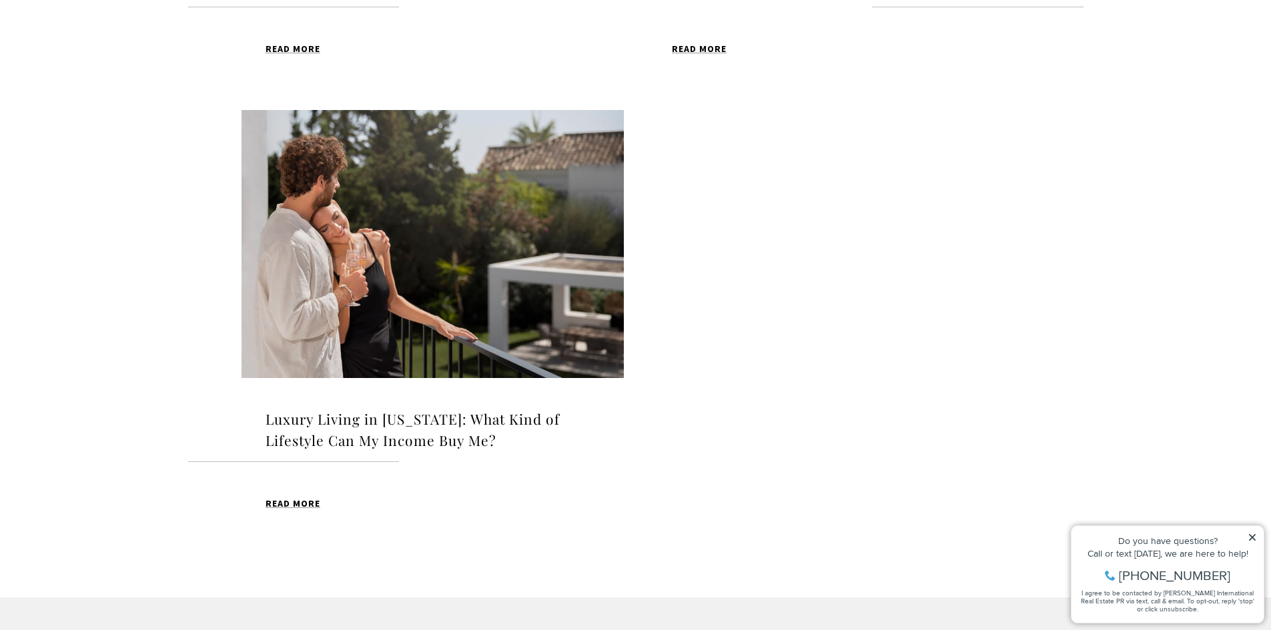
click at [446, 444] on h4 "Luxury Living in [US_STATE]: What Kind of Lifestyle Can My Income Buy Me?" at bounding box center [432, 430] width 334 height 42
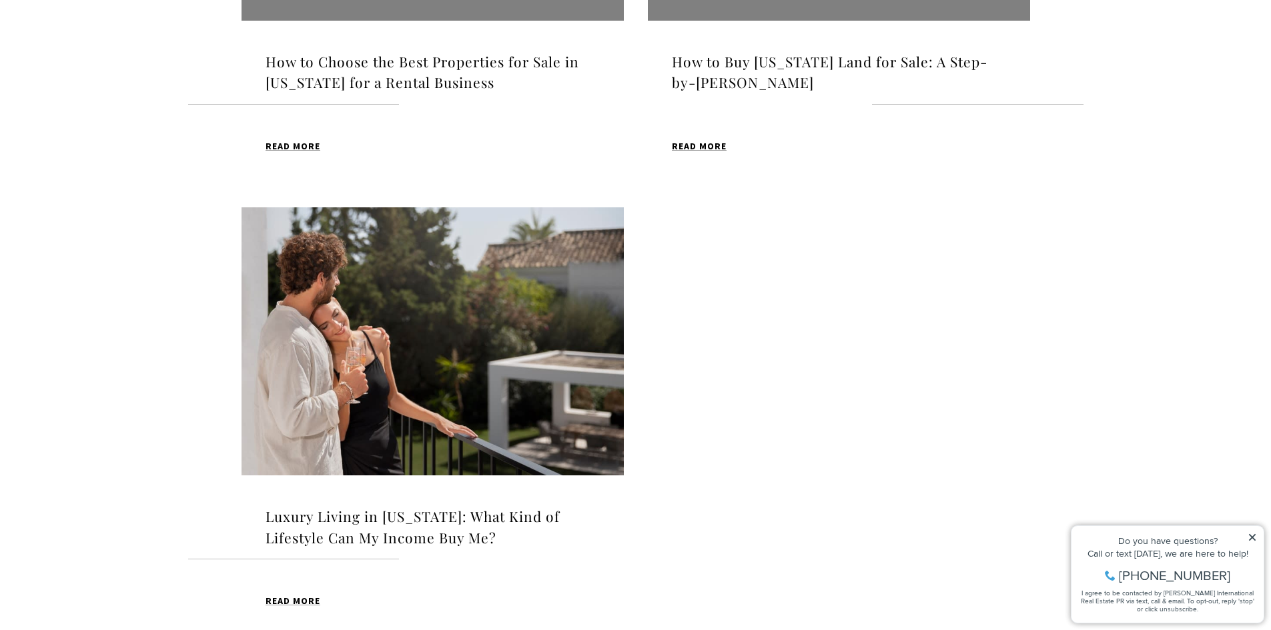
scroll to position [1110, 0]
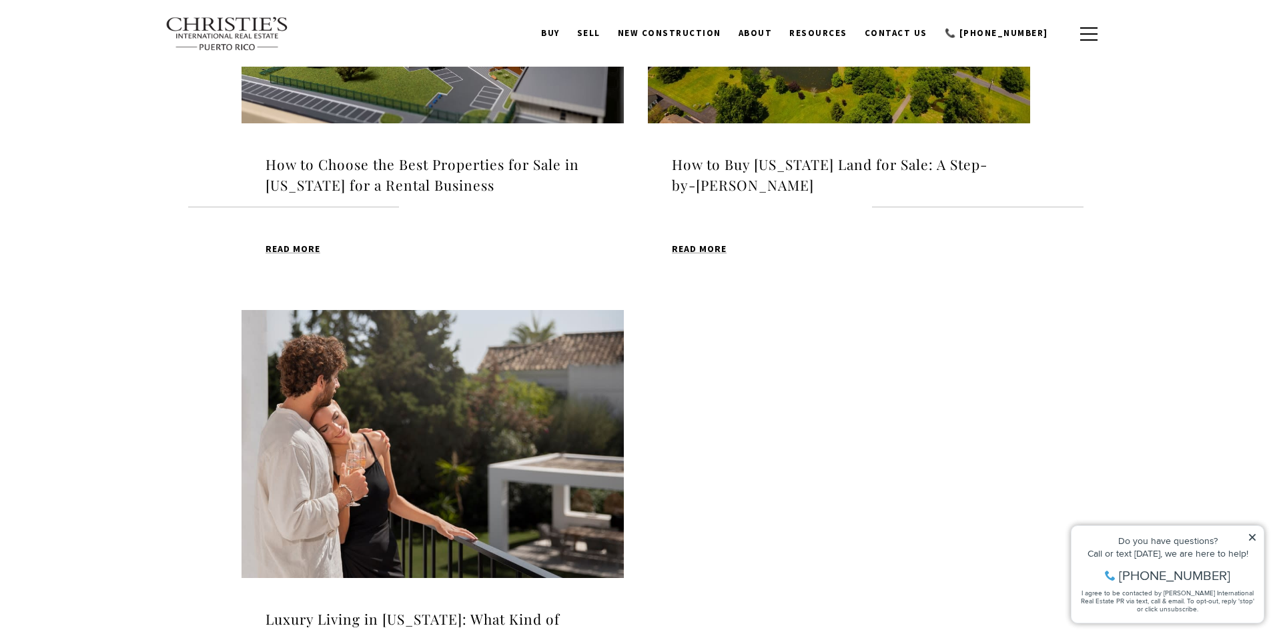
click at [422, 611] on h4 "Luxury Living in [US_STATE]: What Kind of Lifestyle Can My Income Buy Me?" at bounding box center [432, 630] width 334 height 42
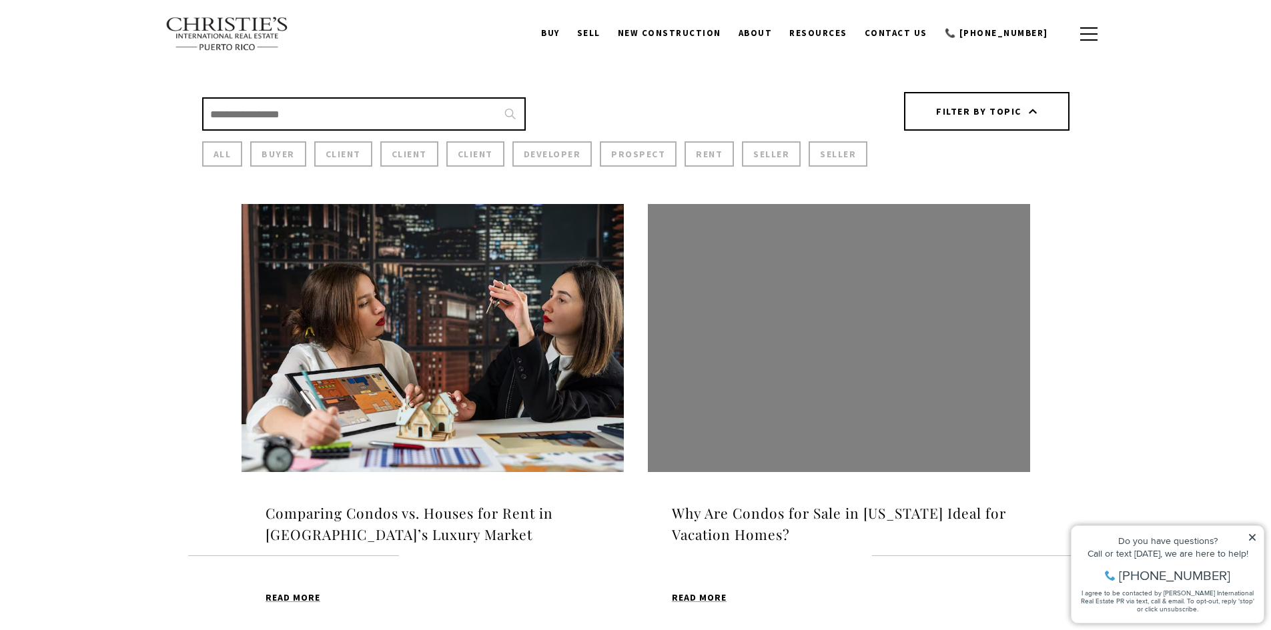
scroll to position [245, 0]
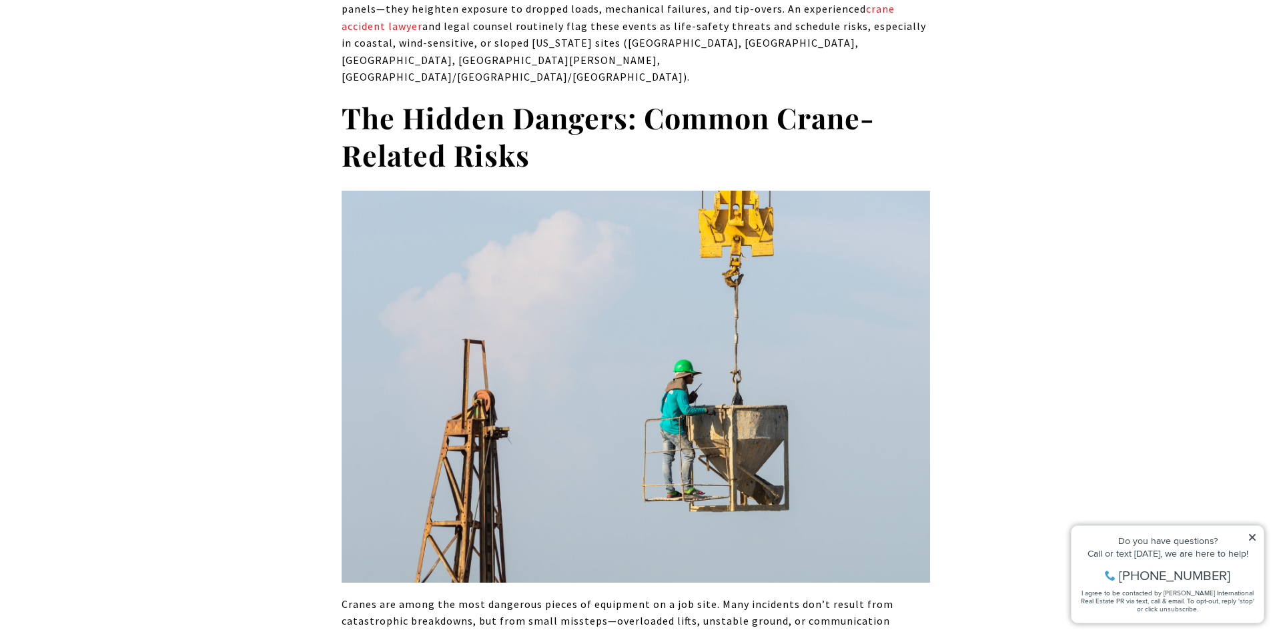
scroll to position [1601, 0]
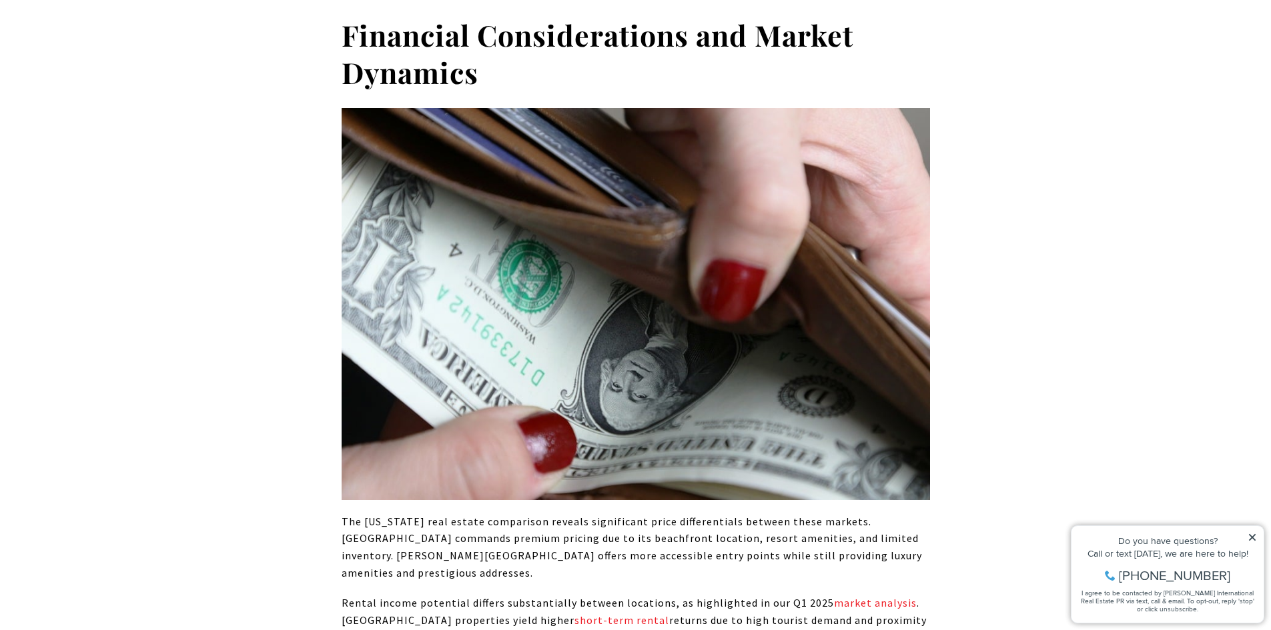
scroll to position [2001, 0]
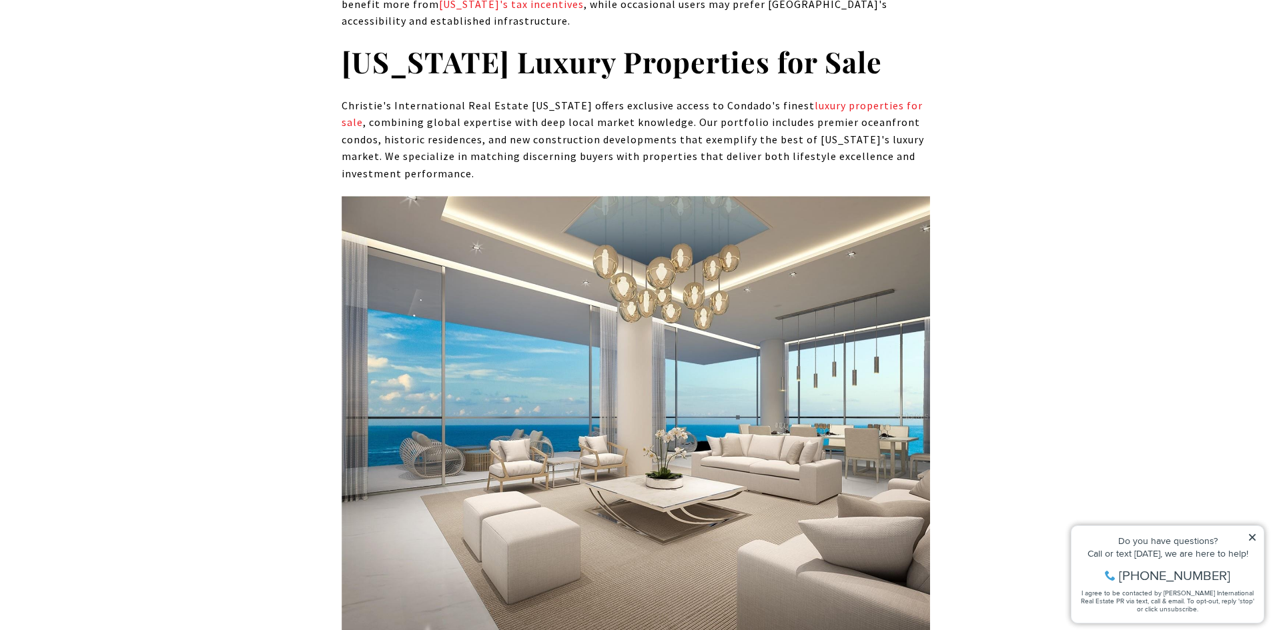
scroll to position [5470, 0]
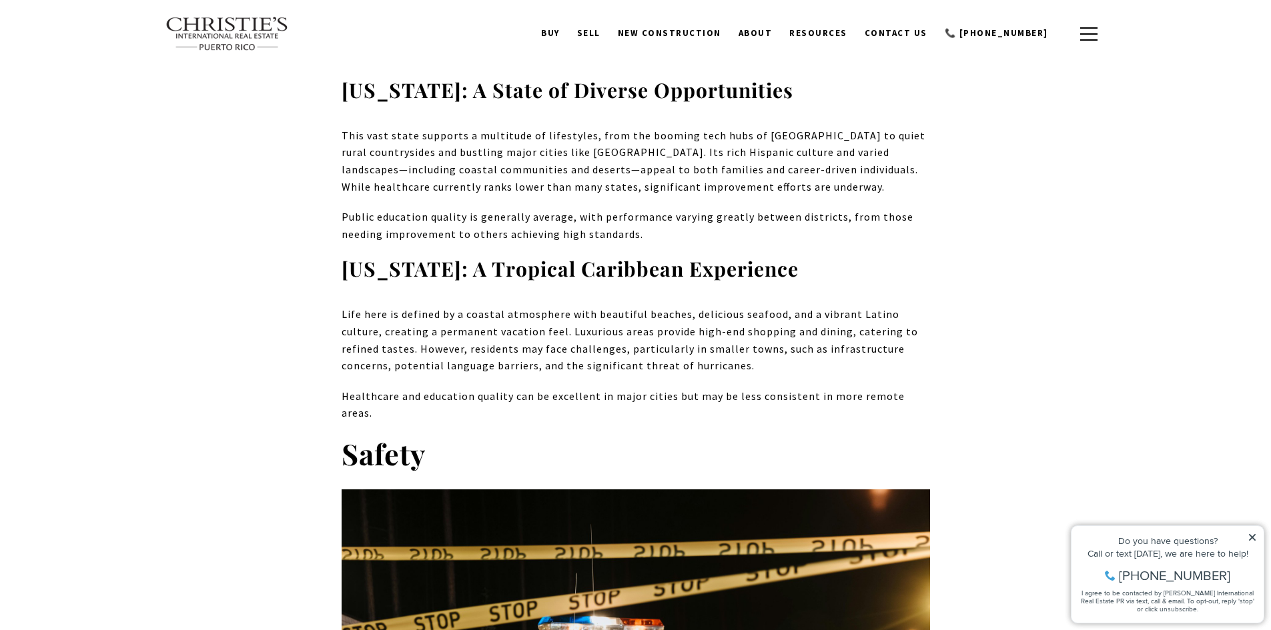
scroll to position [2935, 0]
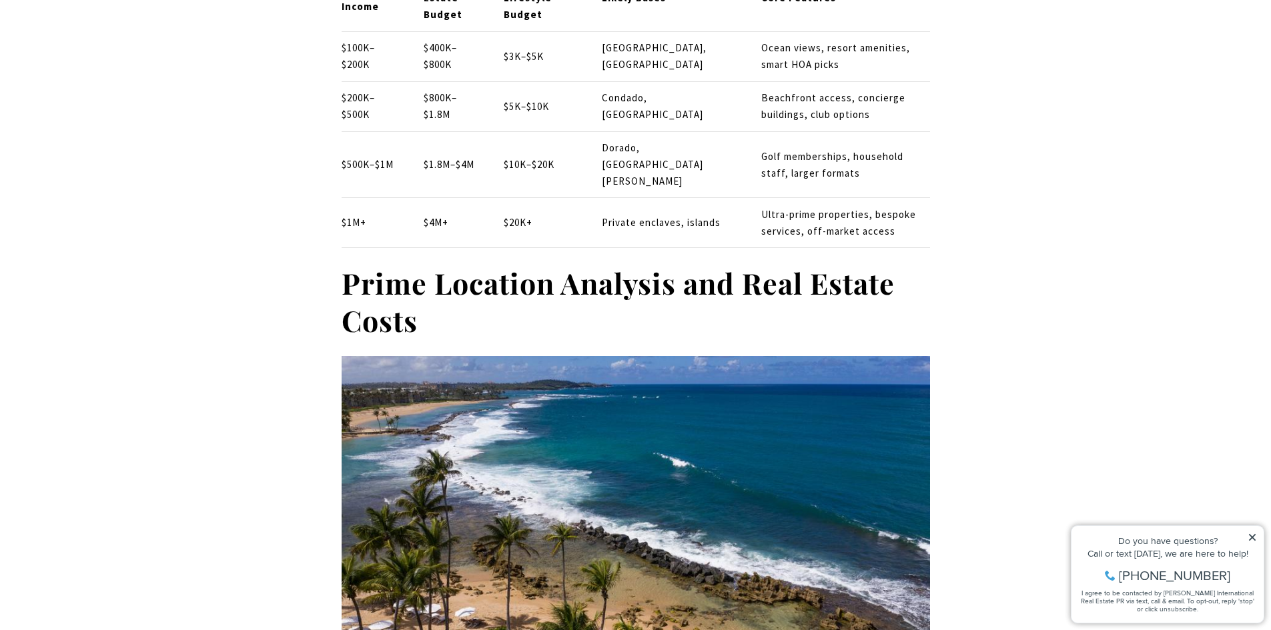
scroll to position [2868, 0]
